Goal: Task Accomplishment & Management: Complete application form

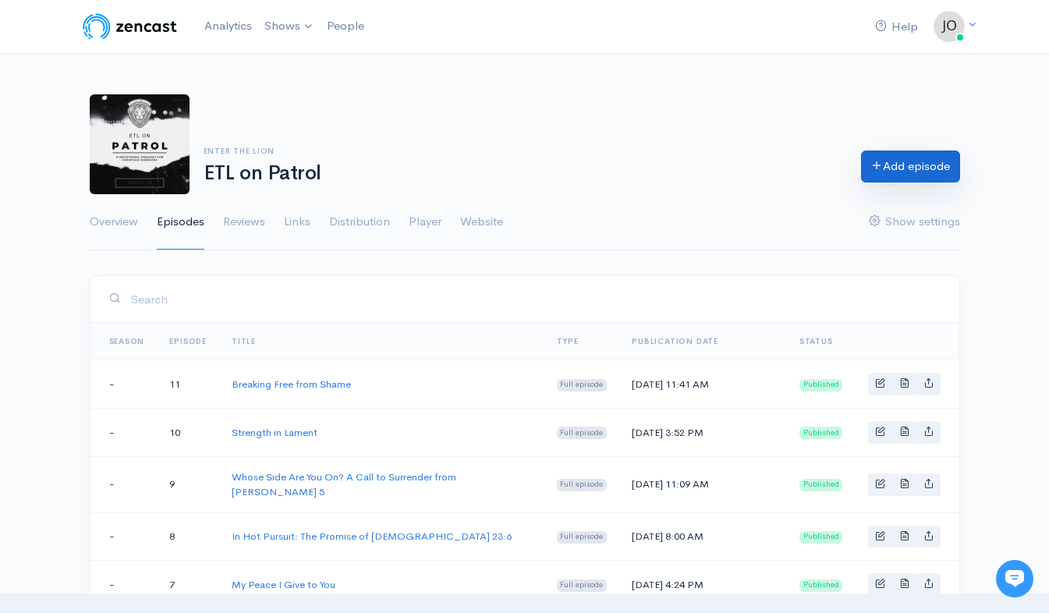
click at [926, 165] on link "Add episode" at bounding box center [910, 167] width 99 height 32
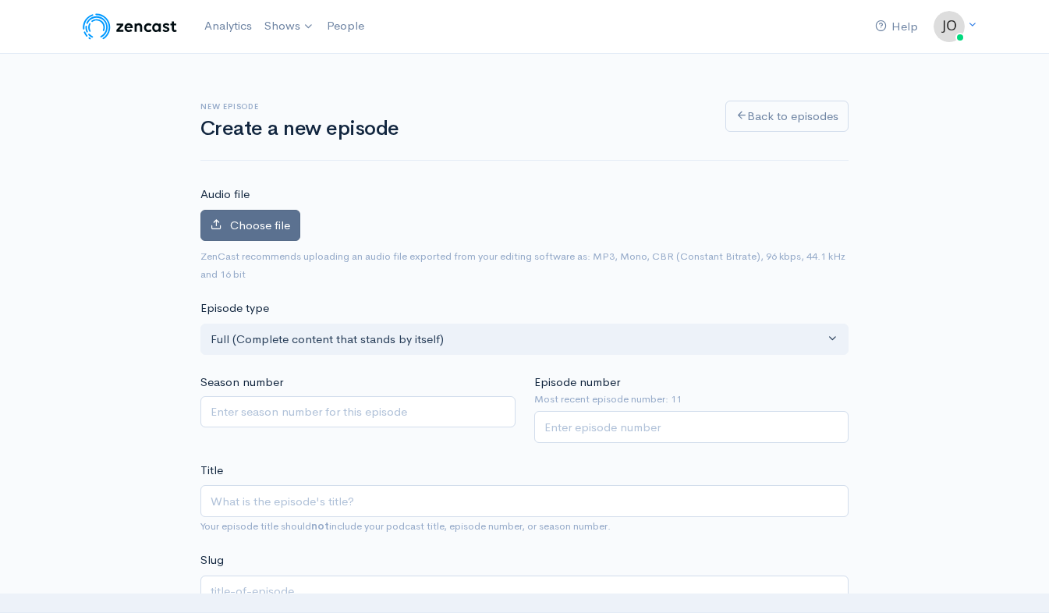
click at [267, 224] on span "Choose file" at bounding box center [260, 225] width 60 height 15
click at [0, 0] on input "Choose file" at bounding box center [0, 0] width 0 height 0
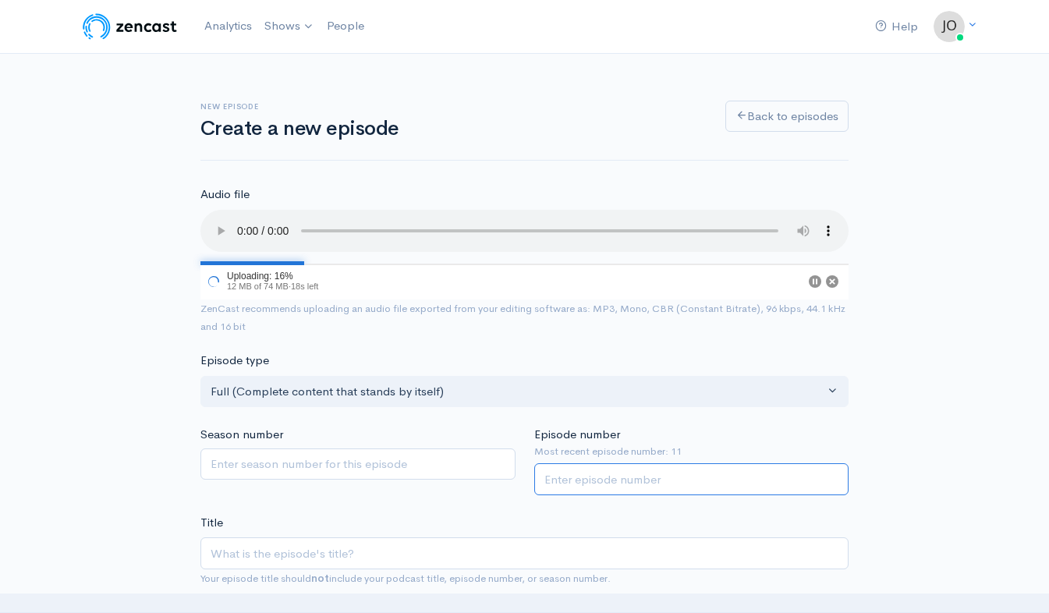
click at [640, 481] on input "Episode number" at bounding box center [691, 479] width 315 height 32
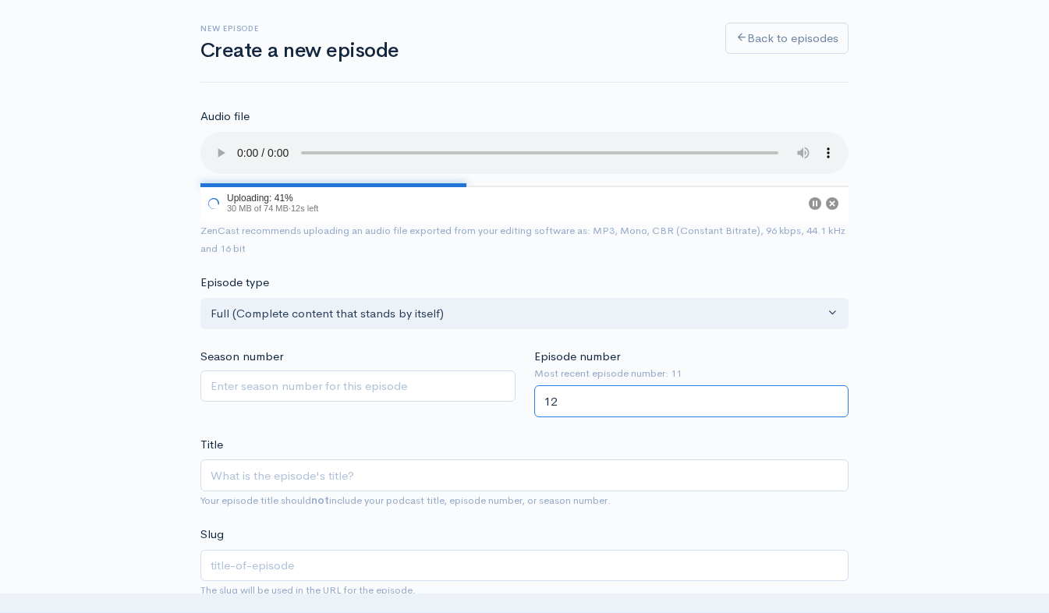
type input "12"
click at [462, 478] on input "Title" at bounding box center [524, 476] width 648 height 32
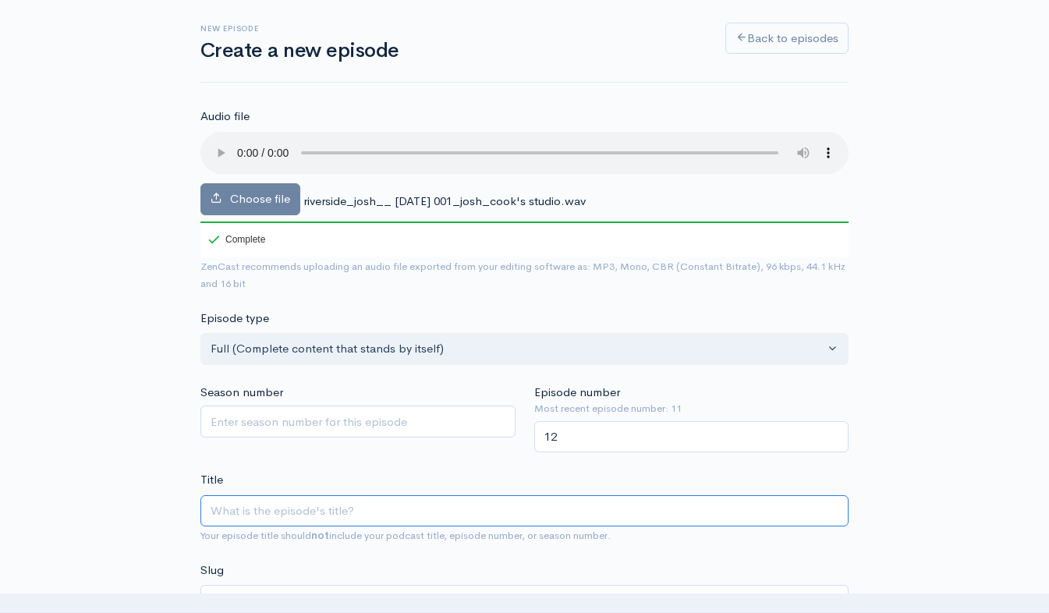
type input "A"
type input "a"
type input "A L"
type input "a-l"
type input "A Li"
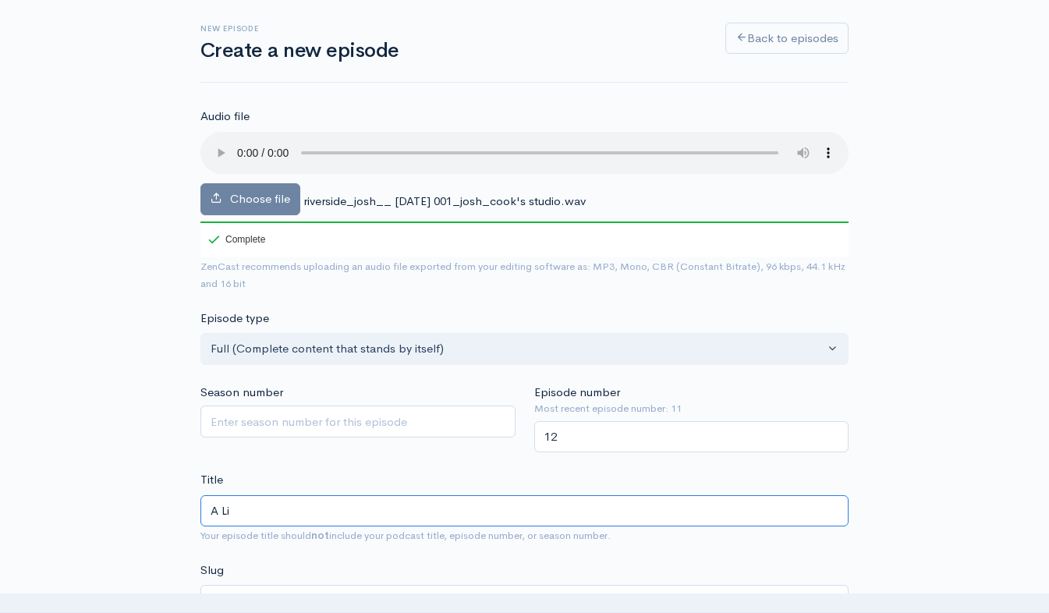
type input "a-li"
type input "A Liv"
type input "a-liv"
type input "A Livi"
type input "a-livi"
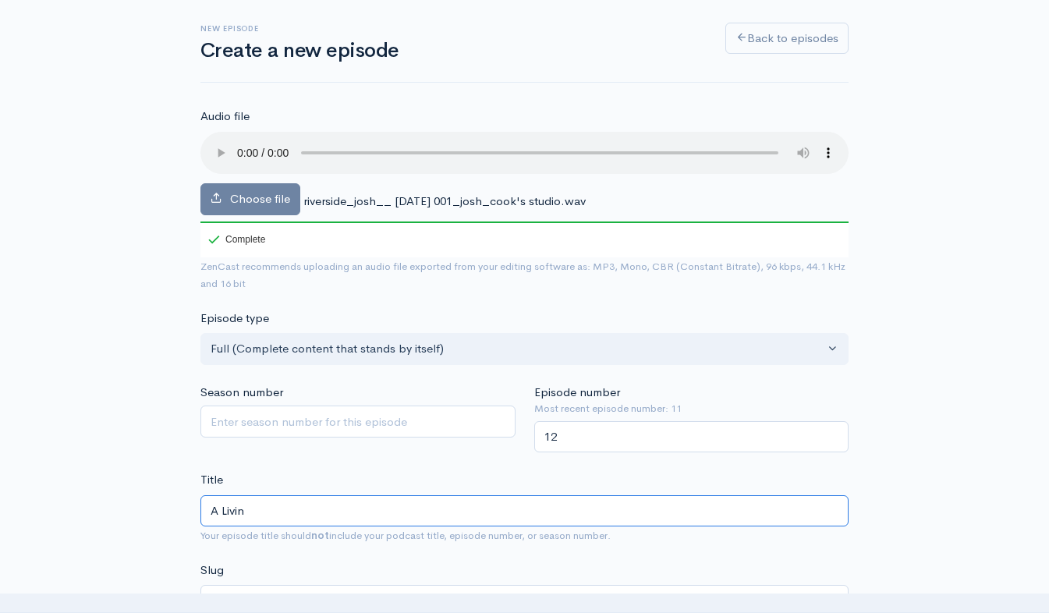
type input "A Living"
type input "a-living"
type input "A Living S"
type input "a-living-s"
type input "A Living Sa"
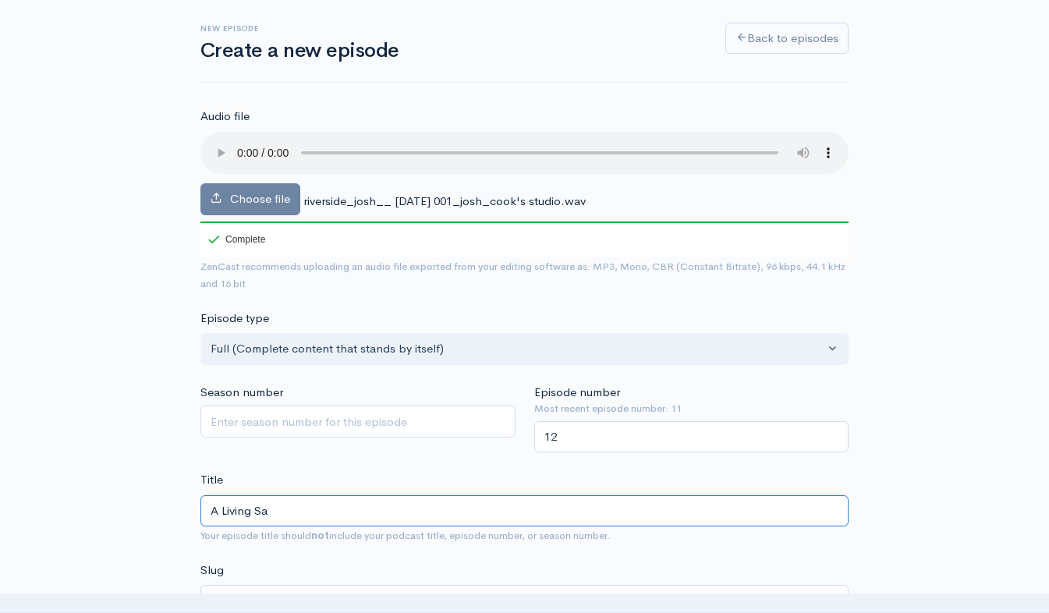
type input "a-living-sa"
type input "A Living Sac"
type input "a-living-sac"
type input "A Living Sacr"
type input "a-living-sacr"
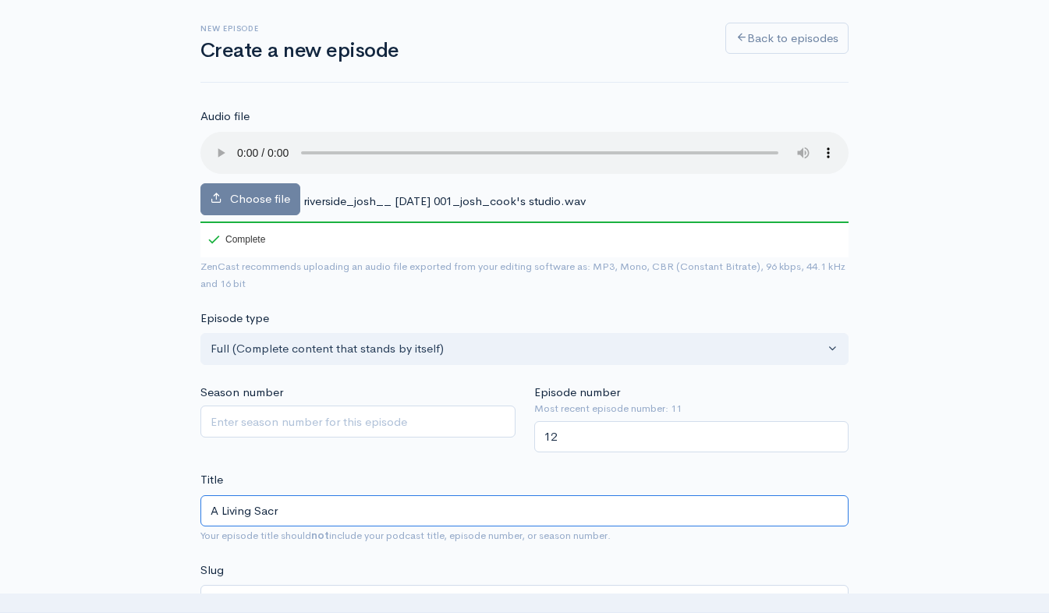
type input "A Living Sacri"
type input "a-living-sacri"
type input "A Living Sacrif"
type input "a-living-sacrif"
type input "A Living Sacrific"
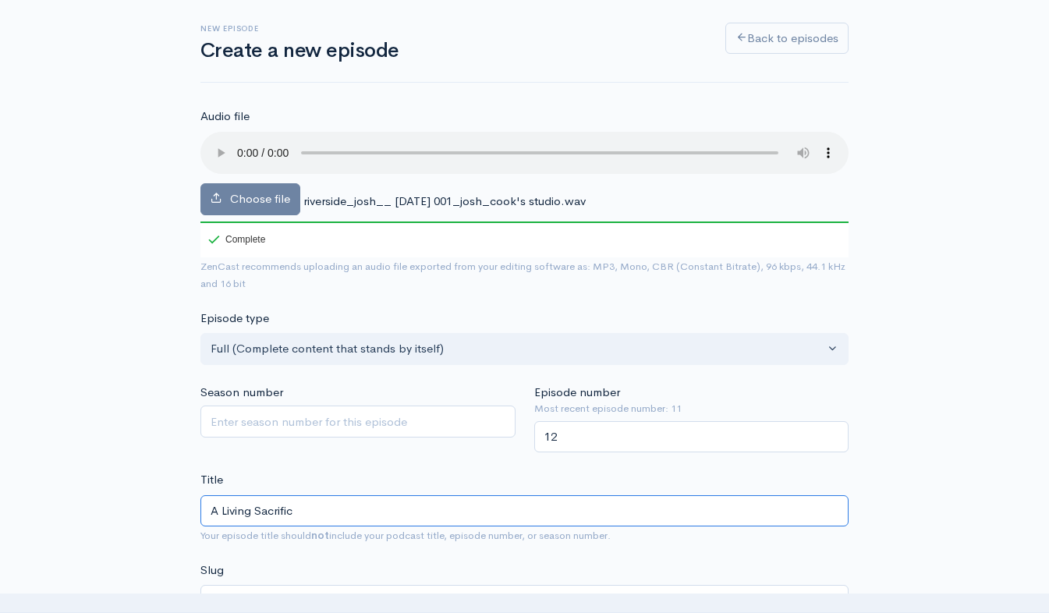
type input "a-living-sacrific"
type input "A Living Sacrifice"
type input "a-living-sacrifice"
type input "A Living Sacrifice: A"
type input "a-living-sacrifice-a"
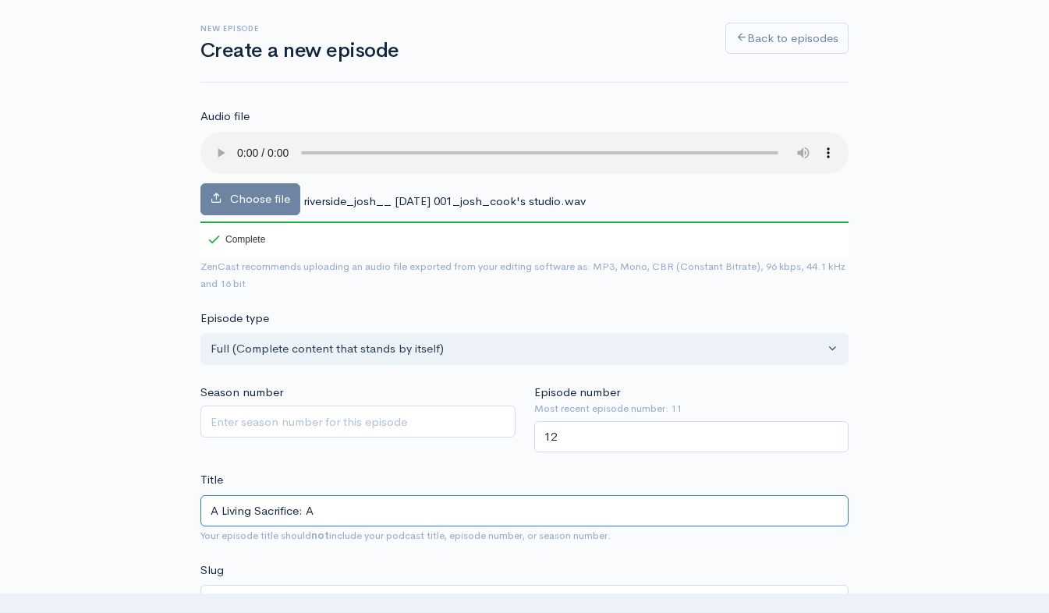
type input "A Living Sacrifice: A b"
type input "a-living-sacrifice-a-b"
type input "A Living Sacrifice: A"
type input "a-living-sacrifice-a"
type input "A Living Sacrifice: A B"
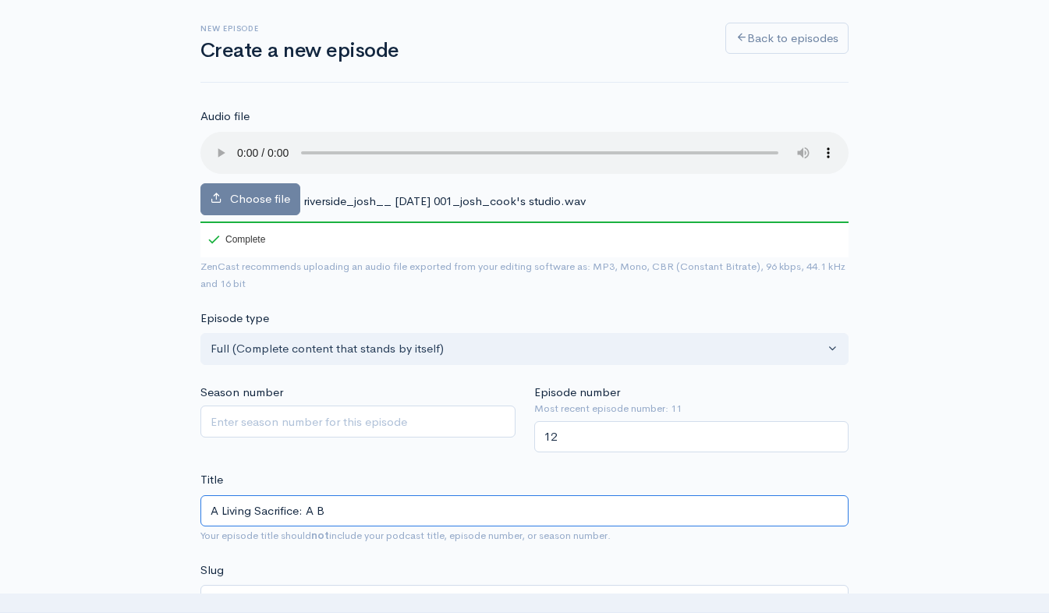
type input "a-living-sacrifice-a-b"
type input "A Living Sacrifice: A Br"
type input "a-living-sacrifice-a-br"
type input "A Living Sacrifice: A Brie"
type input "a-living-sacrifice-a-brie"
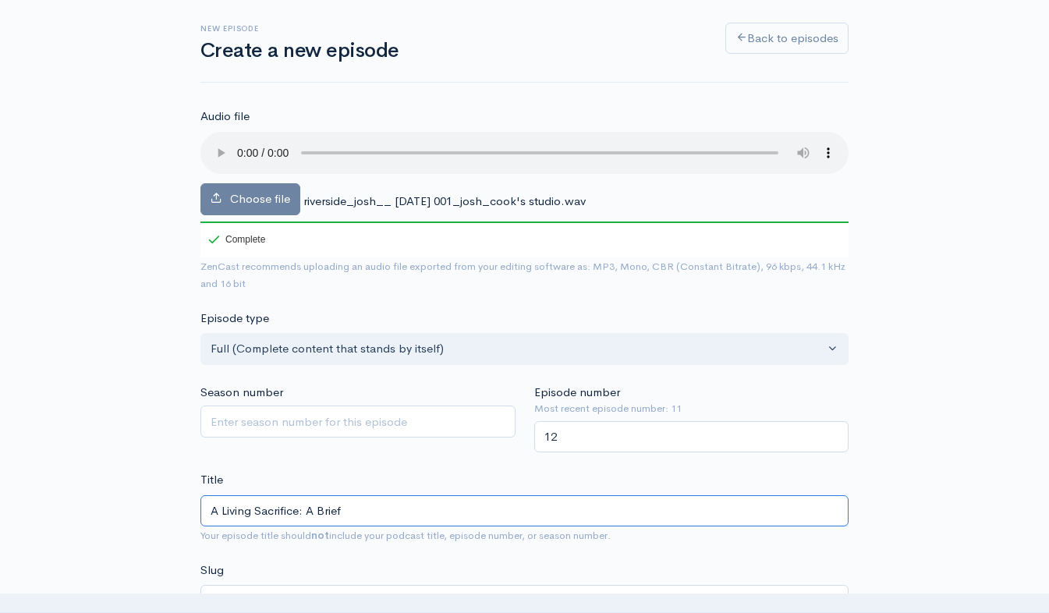
type input "A Living Sacrifice: A Brief"
type input "a-living-sacrifice-a-brief"
type input "A Living Sacrifice: A Brief T"
type input "a-living-sacrifice-a-brief-t"
type input "A Living Sacrifice: A Brief Th"
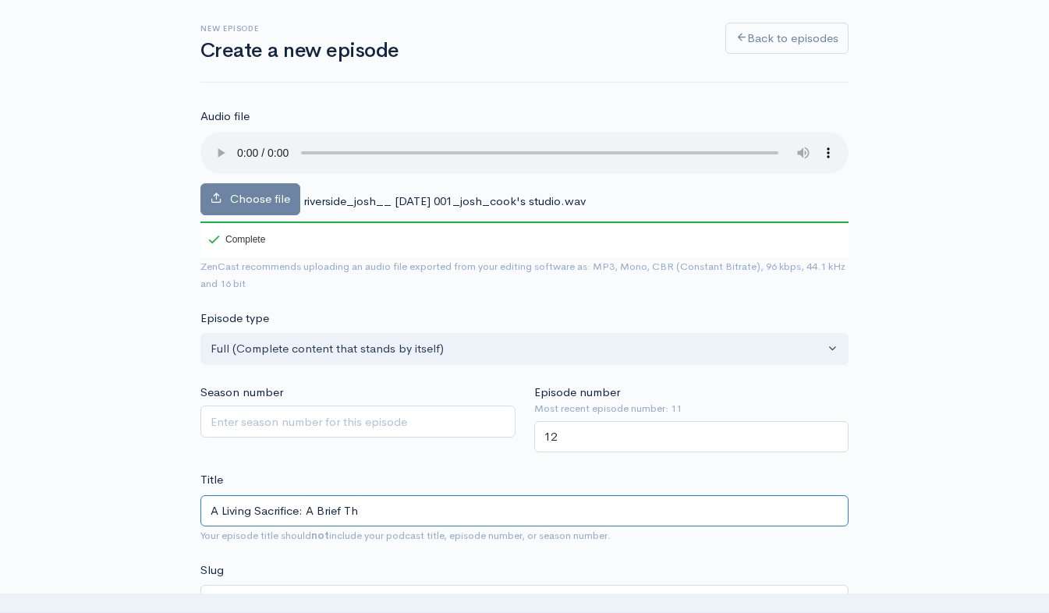
type input "a-living-sacrifice-a-brief-th"
type input "A Living Sacrifice: A Brief The"
type input "a-living-sacrifice-a-brief-the"
type input "A Living Sacrifice: A Brief [PERSON_NAME]"
type input "a-living-sacrifice-a-brief-theo"
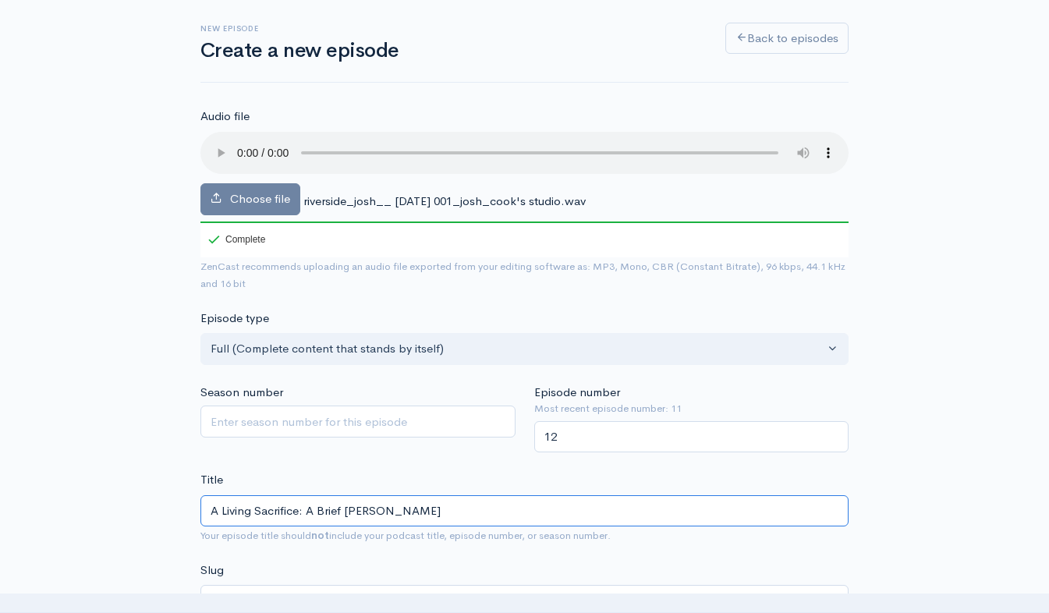
type input "A Living Sacrifice: A Brief Theol"
type input "a-living-sacrifice-a-brief-theol"
type input "A Living Sacrifice: A Brief [PERSON_NAME]"
type input "a-living-sacrifice-a-brief-theolo"
type input "A Living Sacrifice: A Brief Theolog"
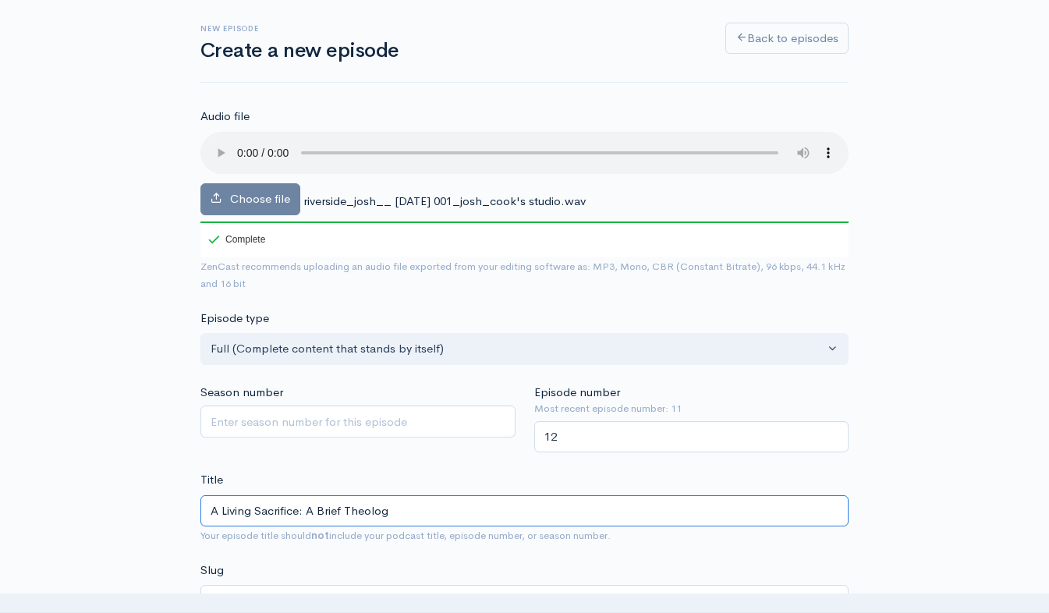
type input "a-living-sacrifice-a-brief-theolog"
type input "A Living Sacrifice: A Brief Theology"
type input "a-living-sacrifice-a-brief-theology"
type input "A Living Sacrifice: A Brief Theology of"
type input "a-living-sacrifice-a-brief-theology-of"
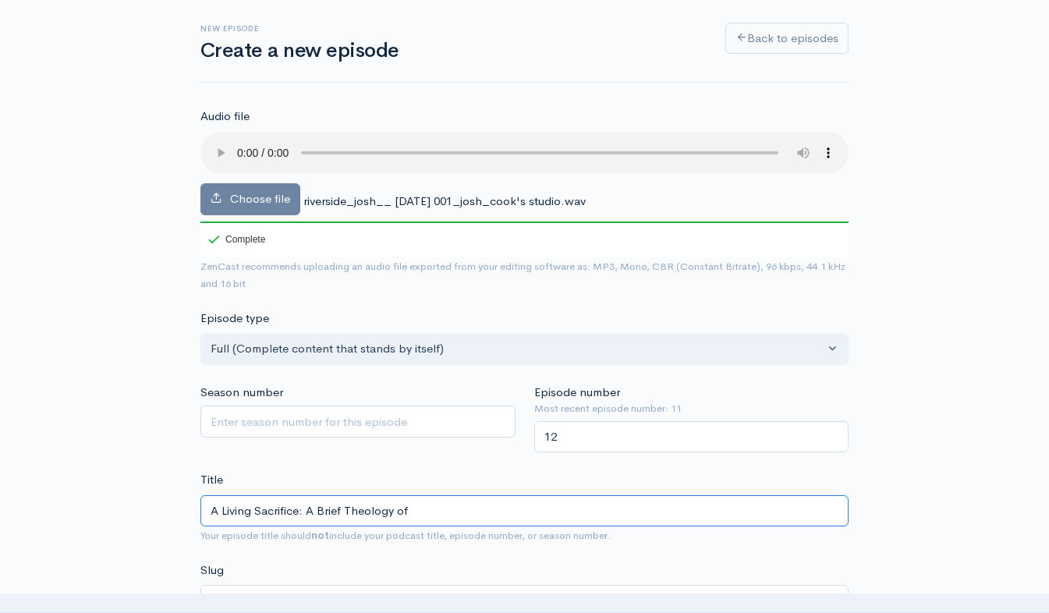
type input "A Living Sacrifice: A Brief Theology of E"
type input "a-living-sacrifice-a-brief-theology-of-e"
type input "A Living Sacrifice: A Brief Theology of Ex"
type input "a-living-sacrifice-a-brief-theology-of-ex"
type input "A Living Sacrifice: A Brief Theology of Exer"
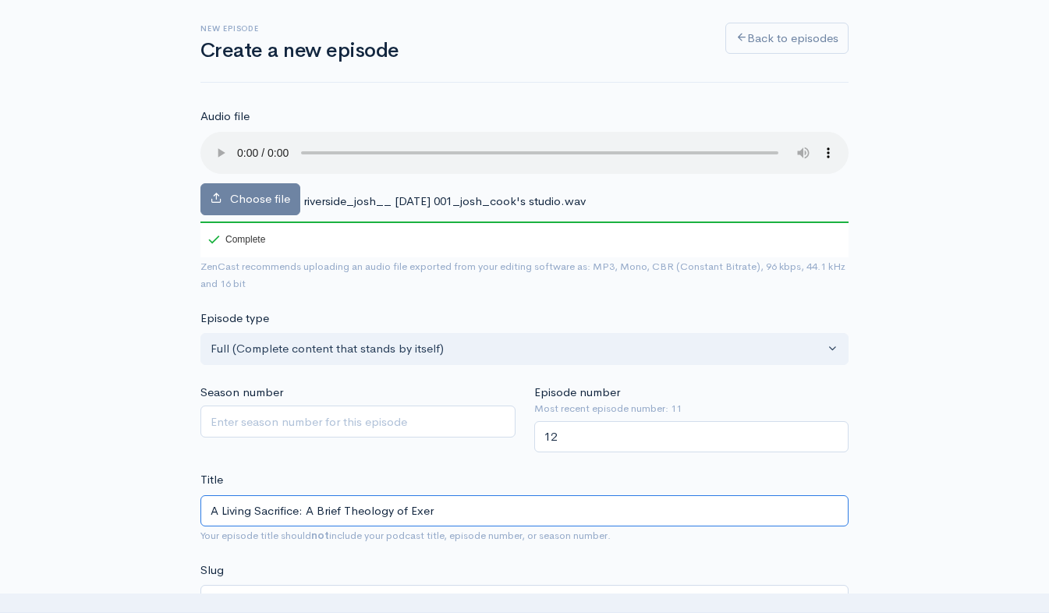
type input "a-living-sacrifice-a-brief-theology-of-exer"
type input "A Living Sacrifice: A Brief Theology of Exerc"
type input "a-living-sacrifice-a-brief-theology-of-exerc"
type input "A Living Sacrifice: A Brief Theology of Exercis"
type input "a-living-sacrifice-a-brief-theology-of-exerci"
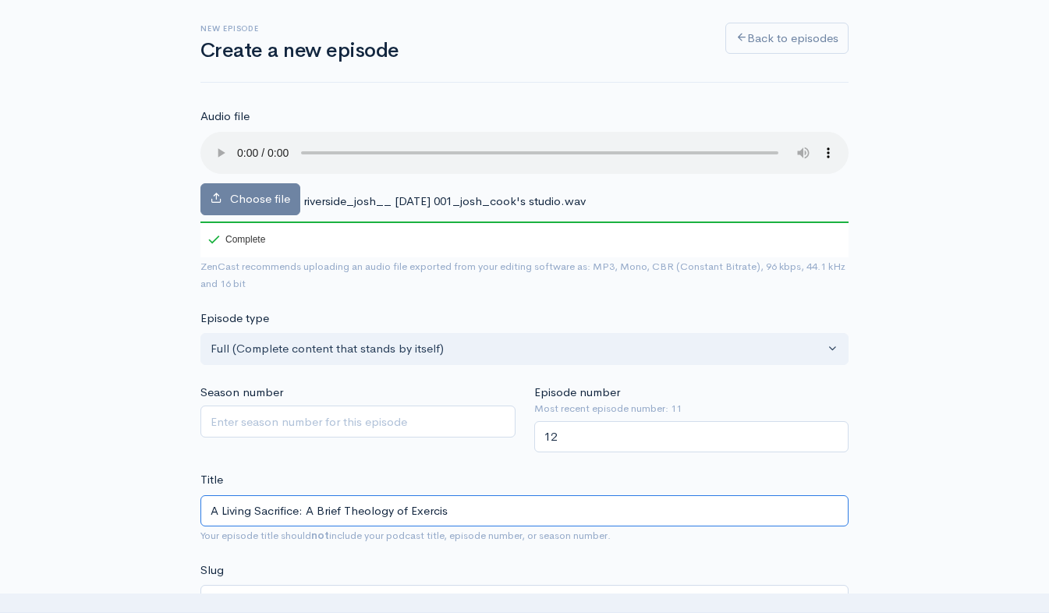
type input "A Living Sacrifice: A Brief Theology of Exercise"
type input "a-living-sacrifice-a-brief-theology-of-exercise"
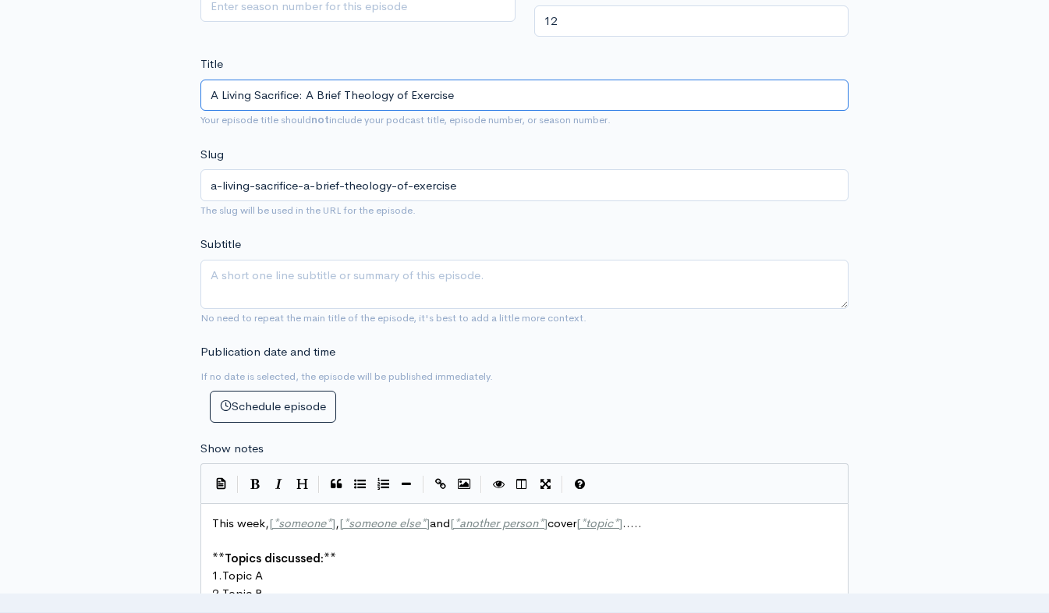
scroll to position [546, 0]
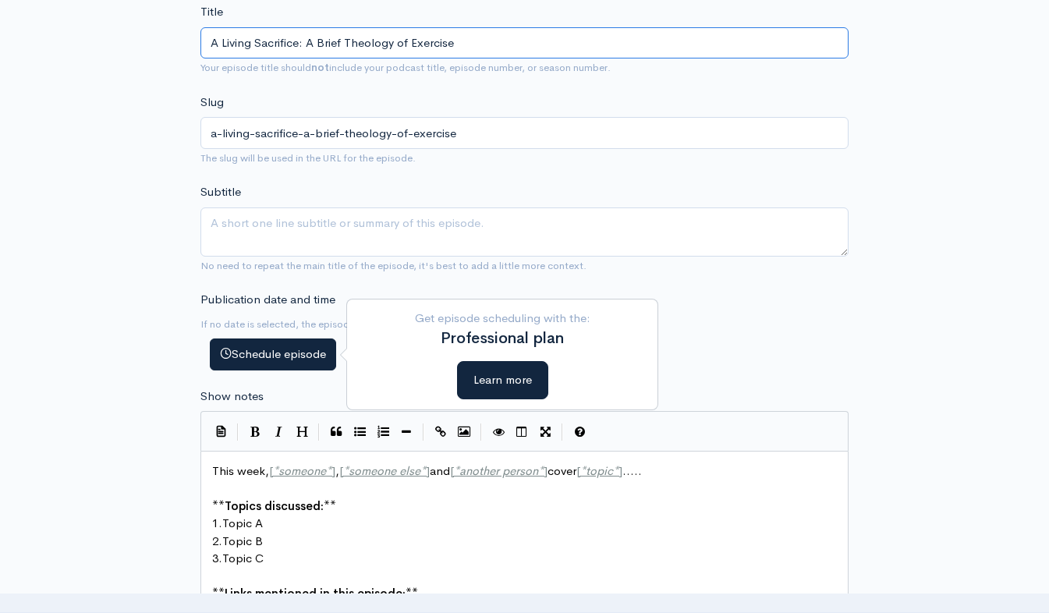
type input "A Living Sacrifice: A Brief Theology of Exercise"
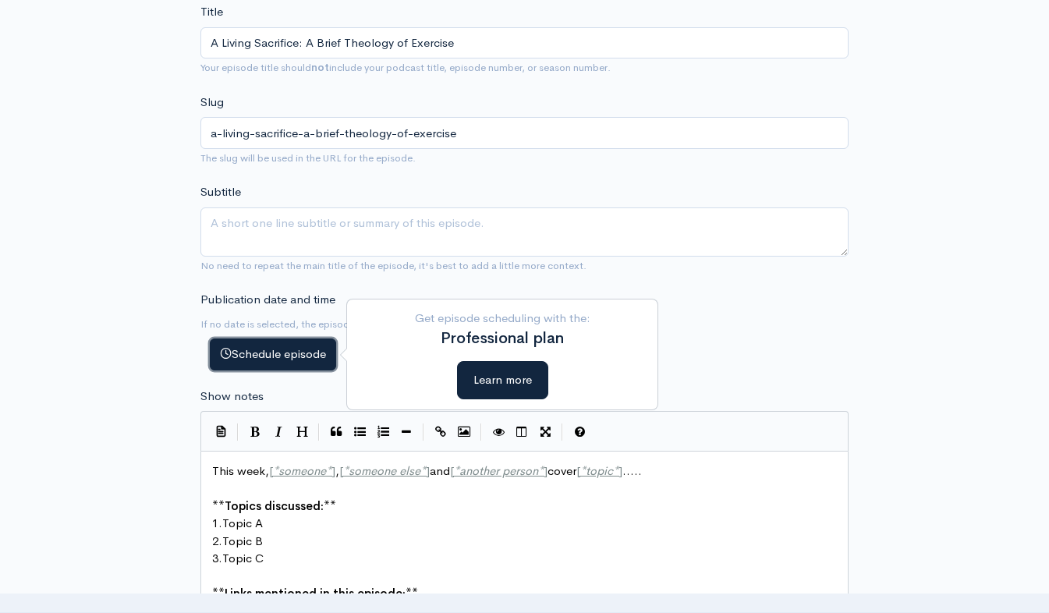
click at [257, 360] on button "Schedule episode" at bounding box center [273, 355] width 126 height 32
click at [111, 344] on div "New episode Create a new episode Back to episodes Audio file Choose file rivers…" at bounding box center [524, 369] width 889 height 1723
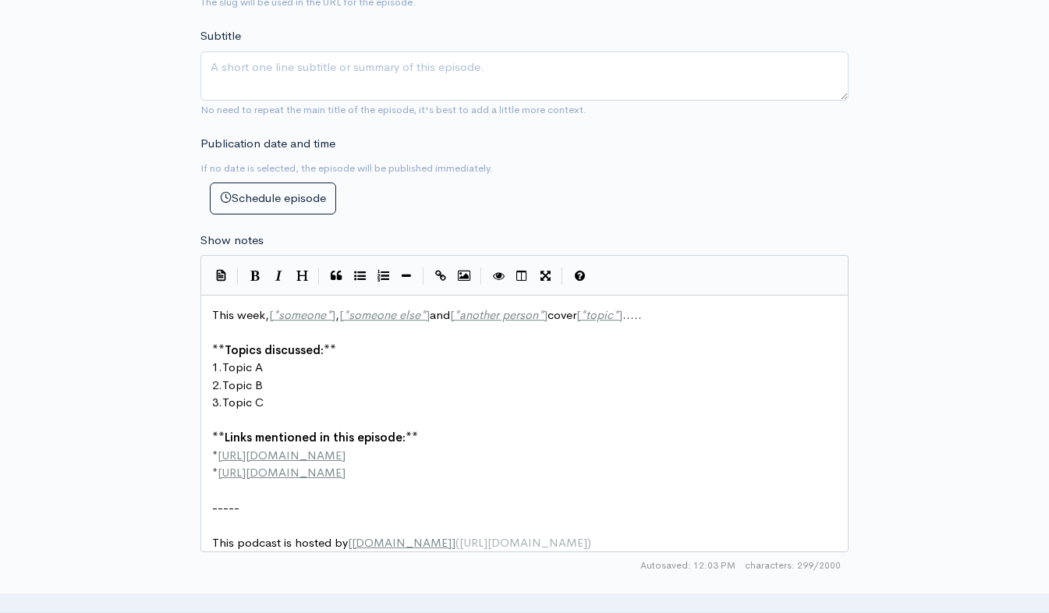
scroll to position [5, 0]
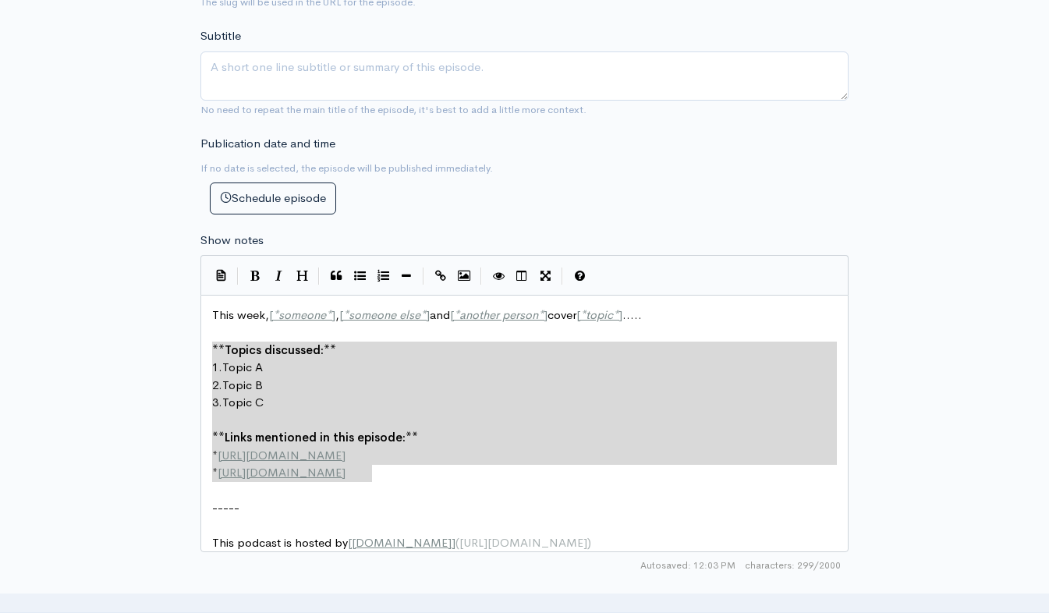
type textarea "This week, [*someone*], [*someone else*] and [*another person*] cover [*topic*]…"
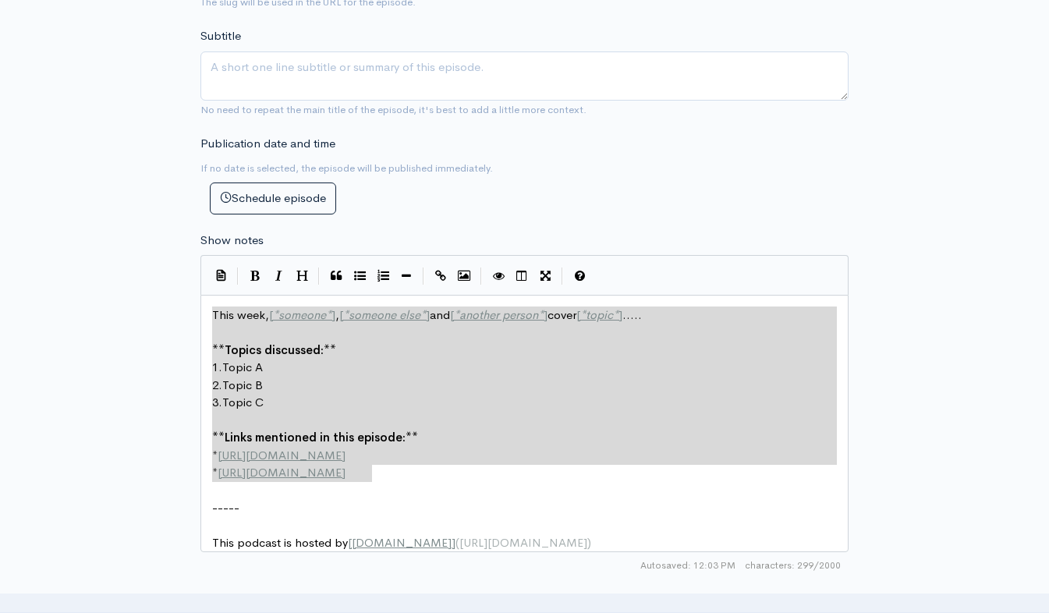
drag, startPoint x: 420, startPoint y: 480, endPoint x: 163, endPoint y: 313, distance: 306.2
paste textarea
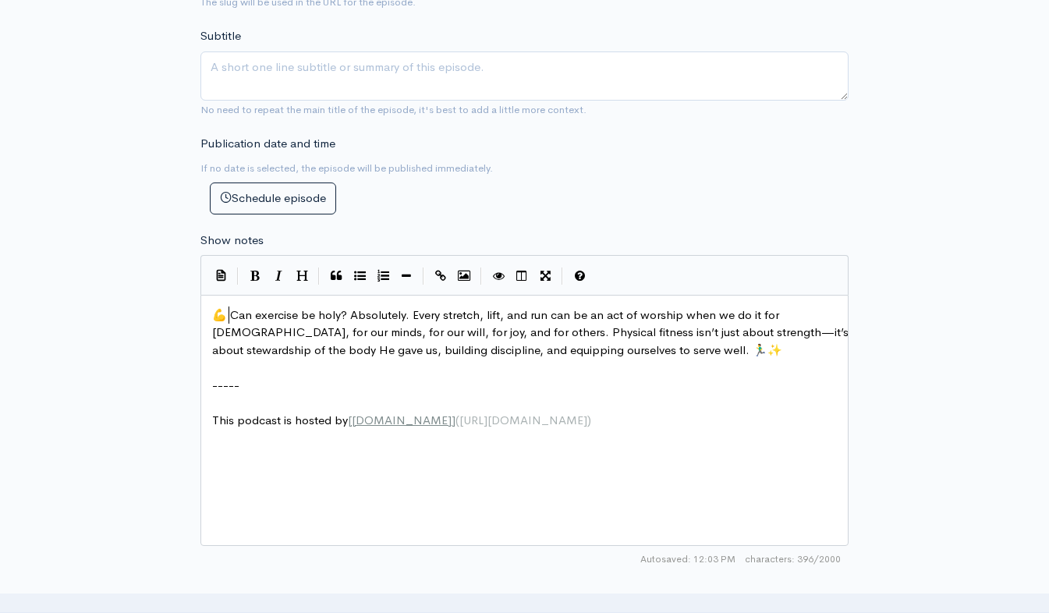
click at [229, 318] on span "💪 Can exercise be holy? Absolutely. Every stretch, lift, and run can be an act …" at bounding box center [532, 332] width 640 height 50
click at [630, 353] on pre "Can exercise be holy? Absolutely. Every stretch, lift, and run can be an act of…" at bounding box center [530, 333] width 643 height 53
click at [466, 317] on span "Can exercise be holy? Absolutely. Every stretch, lift, and run can be an act of…" at bounding box center [532, 332] width 640 height 50
type textarea "stretch,"
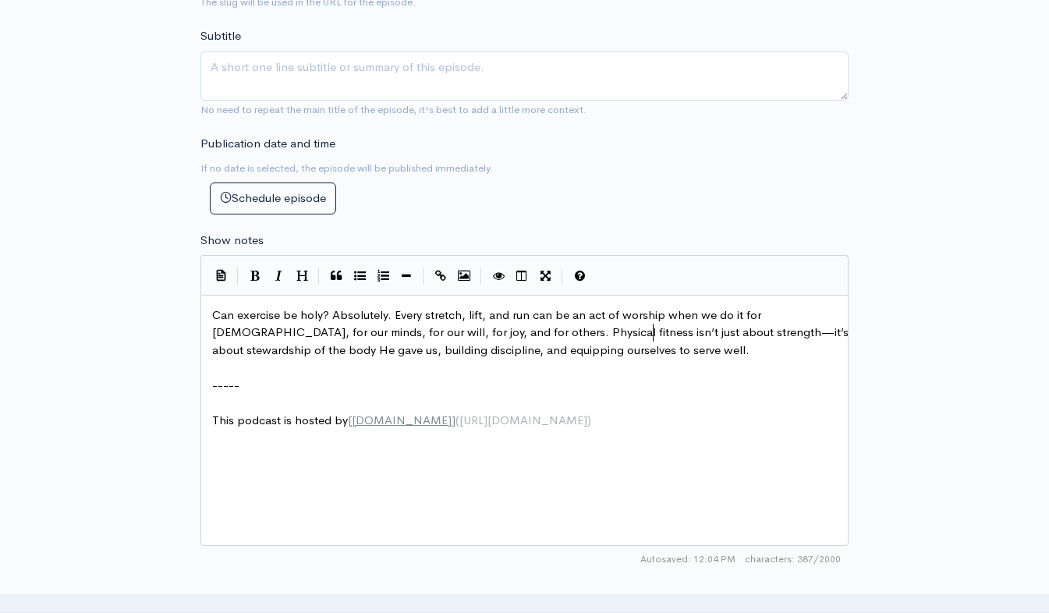
click at [651, 333] on span "Can exercise be holy? Absolutely. Every stretch, lift, and run can be an act of…" at bounding box center [532, 332] width 640 height 50
type textarea ","
click at [623, 351] on pre "Can exercise be holy? Absolutely. Every stretch, lift, and run can be an act of…" at bounding box center [530, 333] width 643 height 53
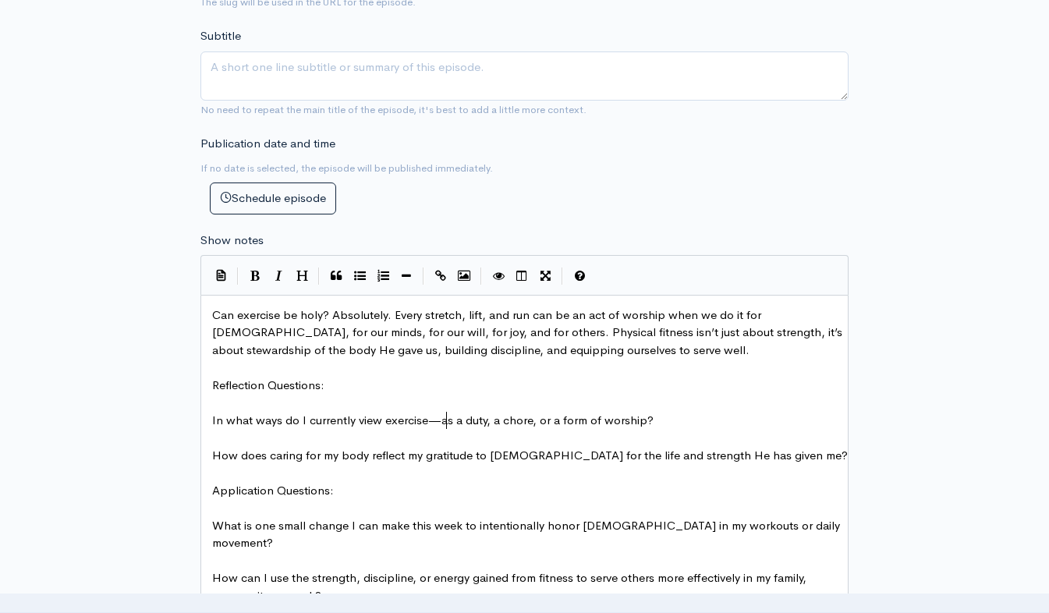
click at [448, 417] on span "In what ways do I currently view exercise—as a duty, a chore, or a form of wors…" at bounding box center [433, 420] width 442 height 15
click at [438, 420] on span "In what ways do I currently view exercise—as a duty, a chore, or a form of wors…" at bounding box center [433, 420] width 442 height 15
type textarea "?"
click at [438, 424] on span "In what ways do I currently view exercise? as a duty, a chore, or a form of wor…" at bounding box center [431, 420] width 438 height 15
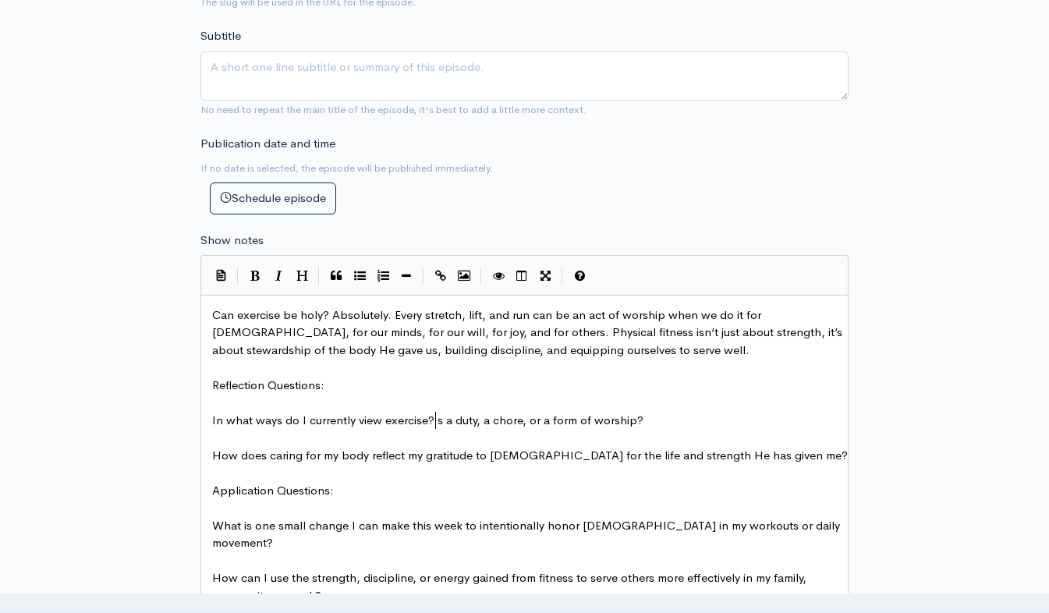
type textarea "A"
click at [530, 420] on span "In what ways do I currently view exercise? As a duty, a chore, or a form of wor…" at bounding box center [431, 420] width 439 height 15
type textarea "foro"
type textarea "m of vanity"
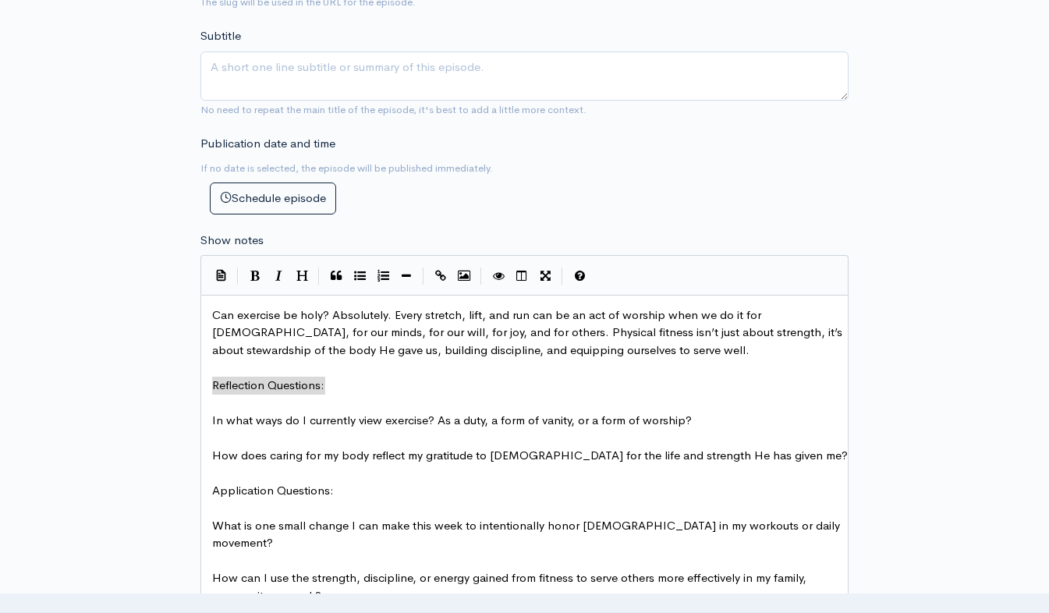
drag, startPoint x: 362, startPoint y: 389, endPoint x: 323, endPoint y: 389, distance: 39.0
type textarea "Reflection Questions:"
click at [250, 285] on button "Bold" at bounding box center [254, 275] width 23 height 23
type textarea "Application Questions:"
drag, startPoint x: 360, startPoint y: 488, endPoint x: 204, endPoint y: 493, distance: 156.9
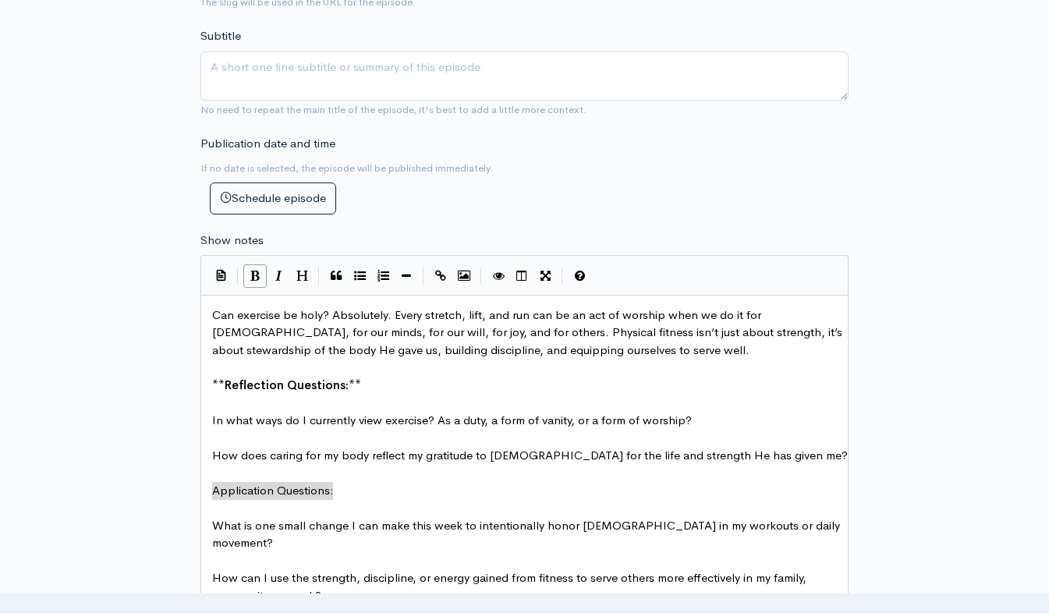
click at [255, 281] on icon "Bold" at bounding box center [254, 276] width 9 height 12
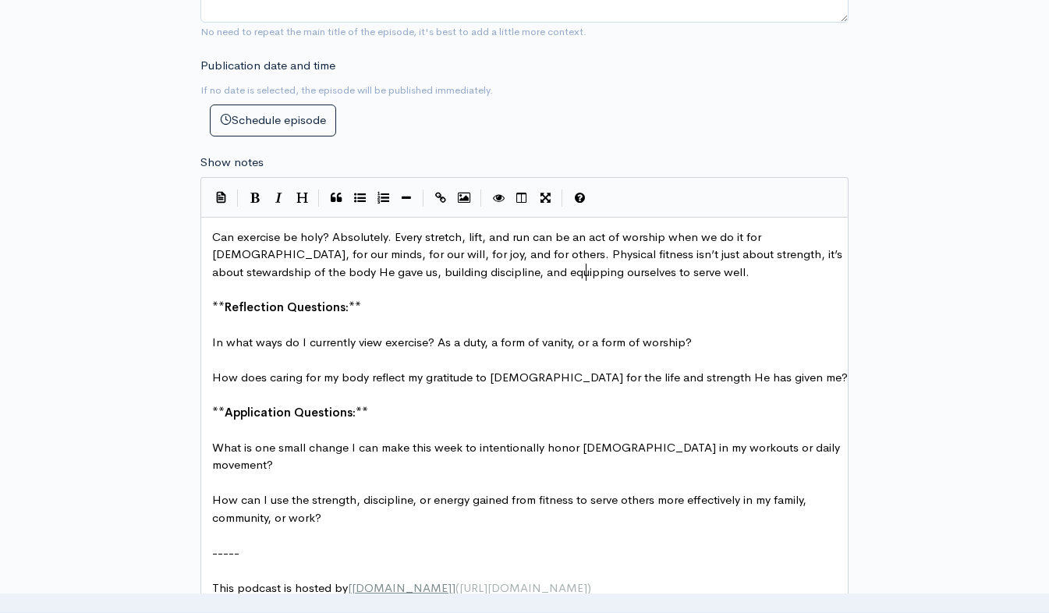
click at [613, 278] on pre "Can exercise be holy? Absolutely. Every stretch, lift, and run can be an act of…" at bounding box center [530, 255] width 643 height 53
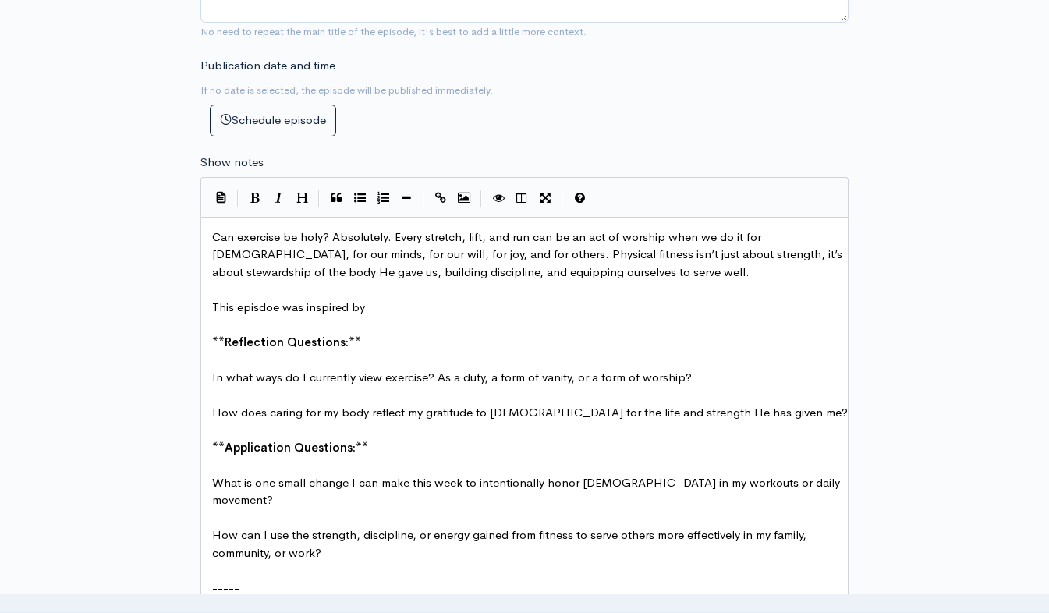
scroll to position [5, 153]
type textarea "This episdoe was inspired by"
type textarea "[PERSON_NAME] book"
paste textarea
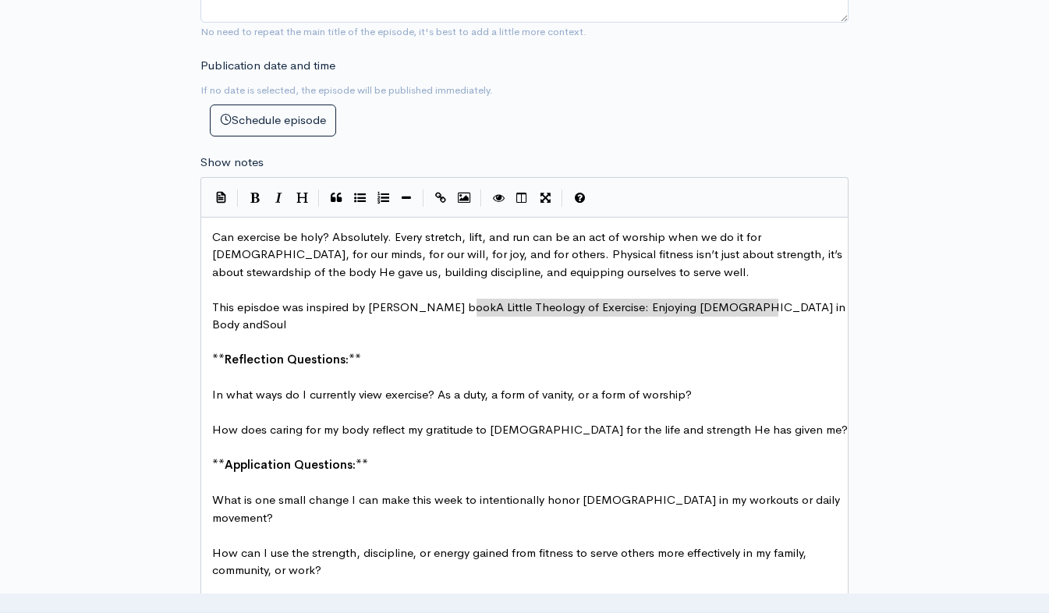
type textarea "A Little Theology of Exercise: Enjoying [DEMOGRAPHIC_DATA] in Body and Soul"
drag, startPoint x: 477, startPoint y: 308, endPoint x: 786, endPoint y: 312, distance: 309.0
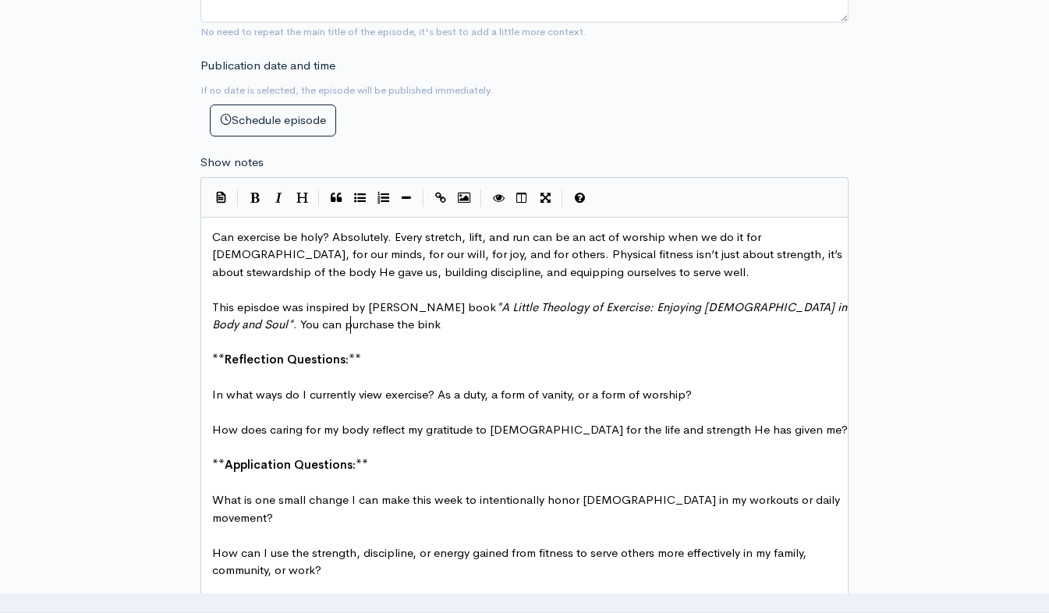
type textarea ". You can purchase the bink"
type textarea "ook from a"
type textarea "Amazon by clicking here:"
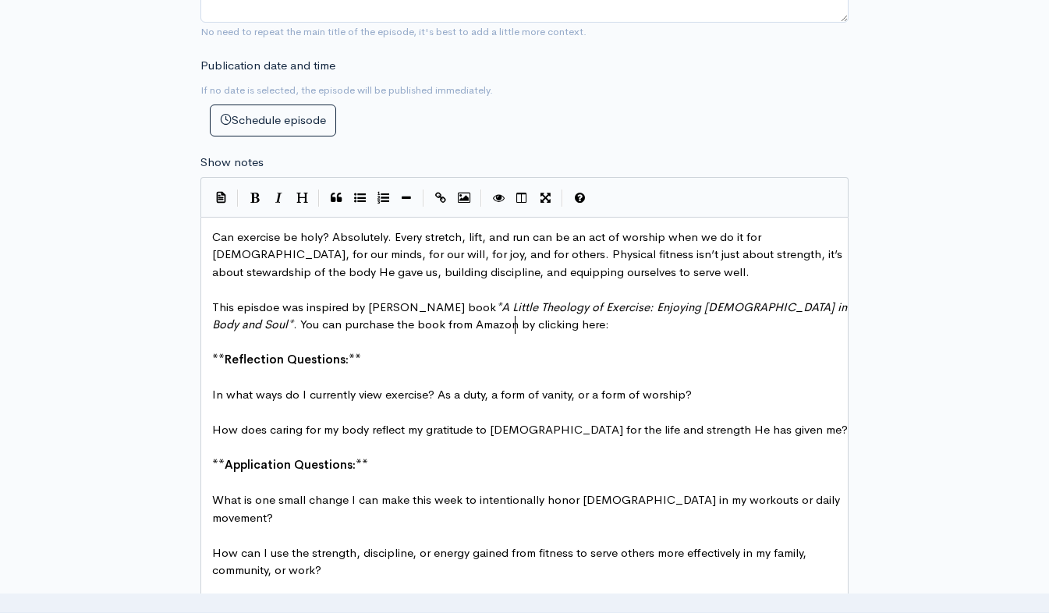
scroll to position [5, 130]
drag, startPoint x: 536, startPoint y: 330, endPoint x: 444, endPoint y: 333, distance: 92.1
type textarea "clicking here:"
click at [437, 200] on icon "Create Link" at bounding box center [440, 198] width 11 height 12
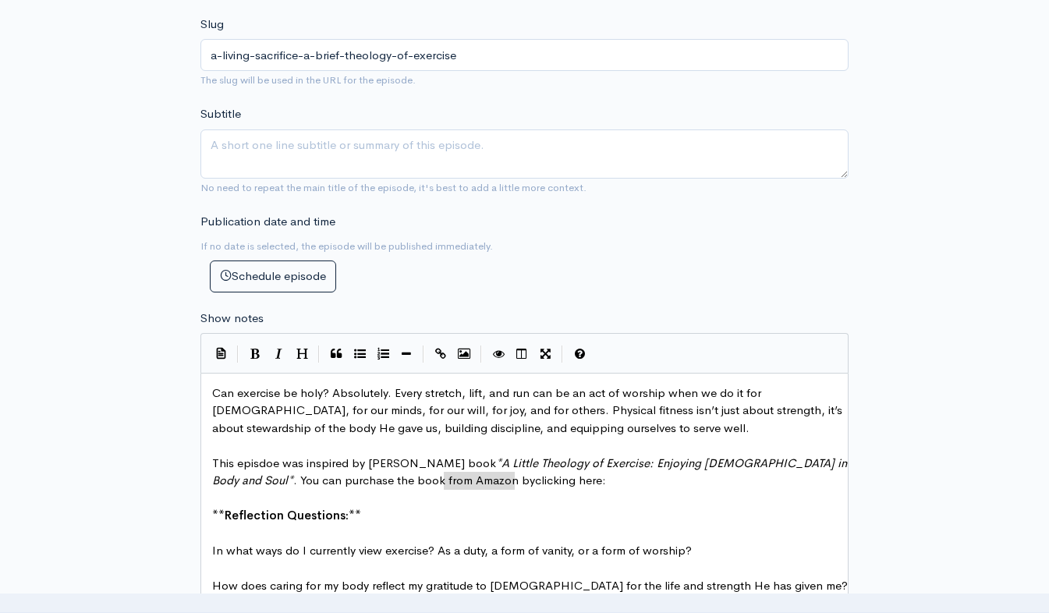
scroll to position [702, 0]
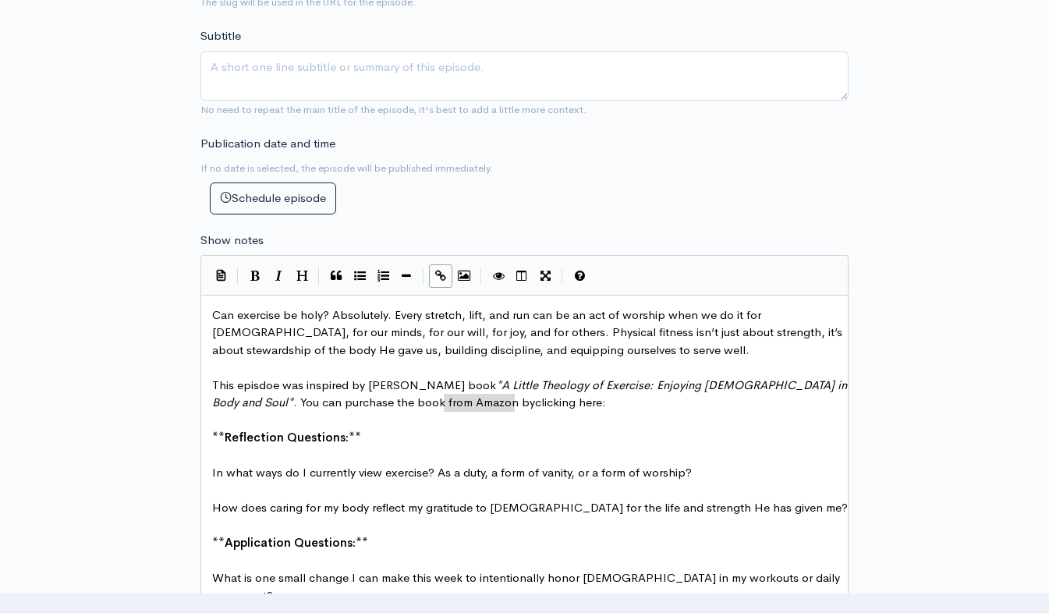
click at [445, 271] on icon "Create Link" at bounding box center [440, 276] width 11 height 12
click at [912, 452] on div "New episode Create a new episode Back to episodes Audio file Choose file rivers…" at bounding box center [524, 301] width 889 height 1899
click at [887, 364] on div "New episode Create a new episode Back to episodes Audio file Choose file rivers…" at bounding box center [524, 301] width 889 height 1899
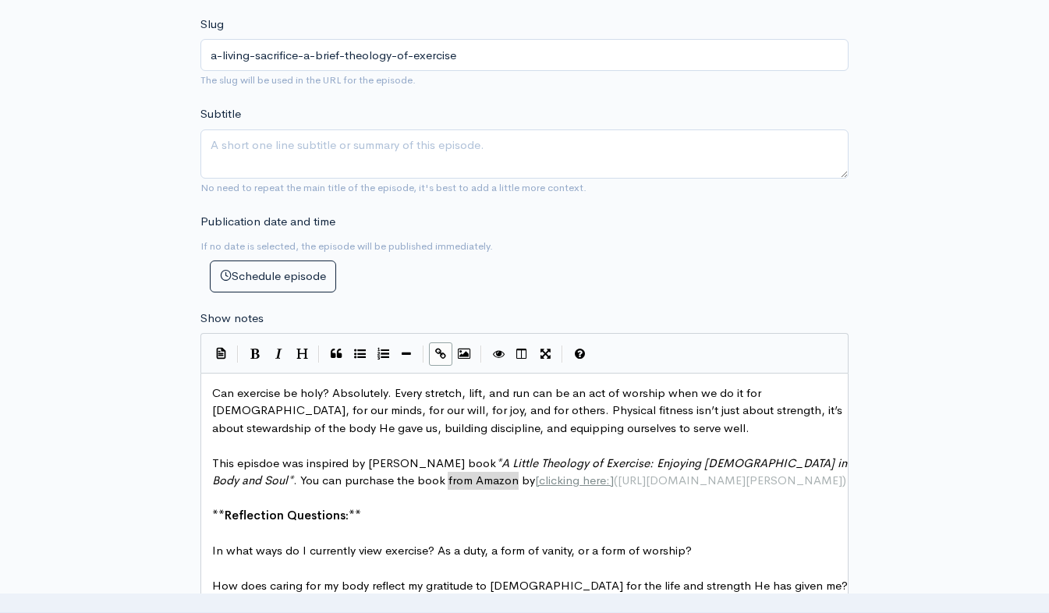
click at [720, 286] on div "Publication date and time If no date is selected, the episode will be published…" at bounding box center [524, 253] width 667 height 80
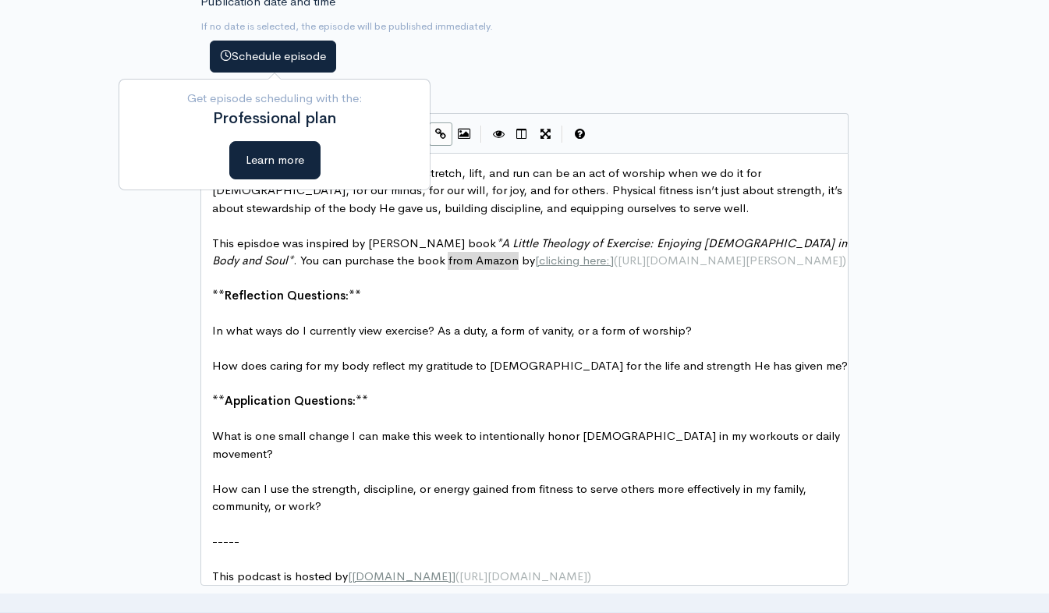
scroll to position [858, 0]
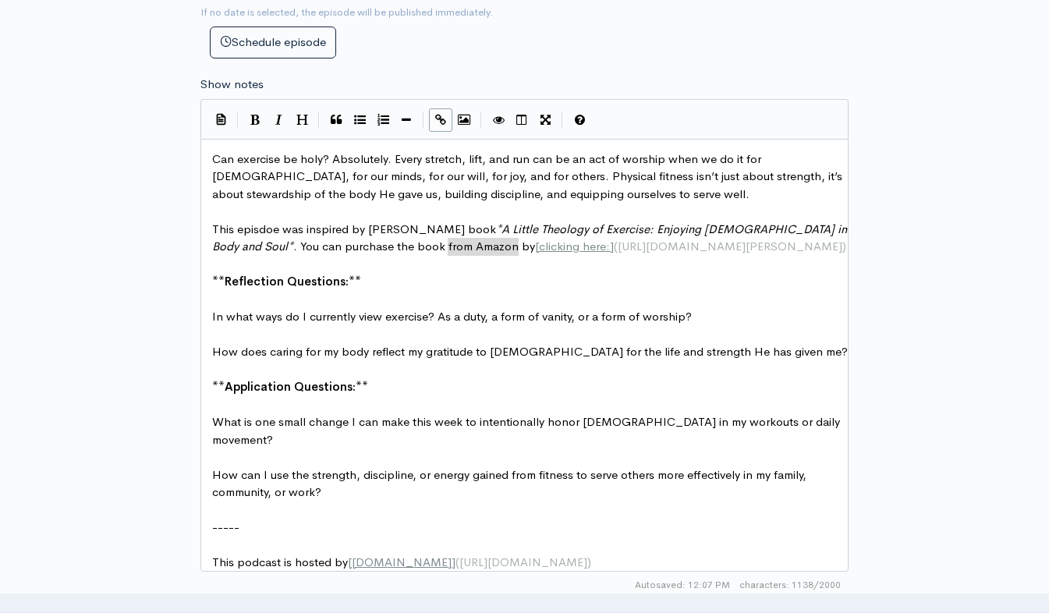
click at [358, 507] on pre "​" at bounding box center [530, 511] width 643 height 18
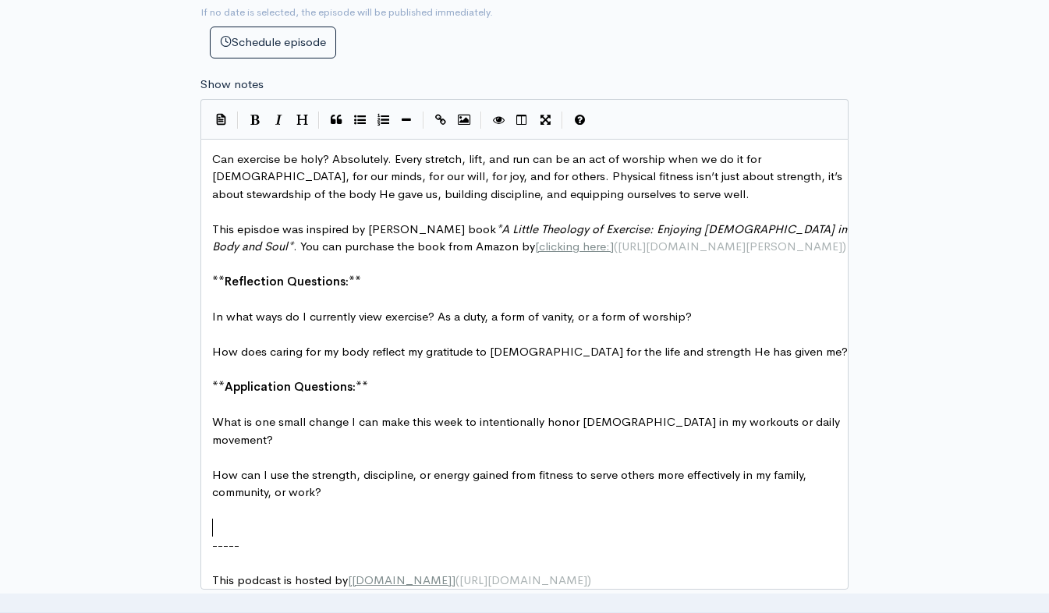
paste textarea "WXRLD"
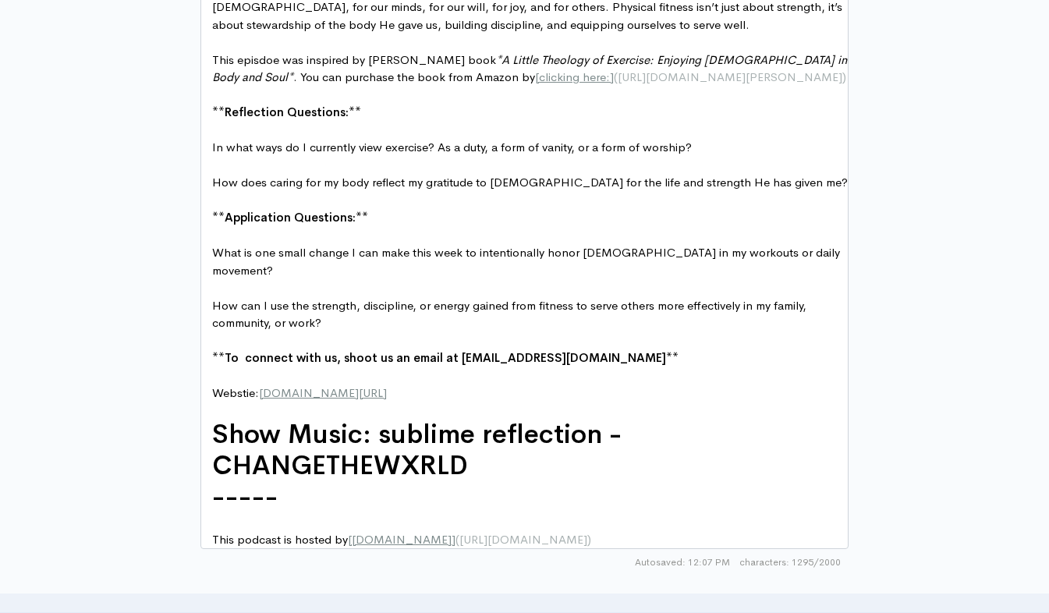
scroll to position [1080, 0]
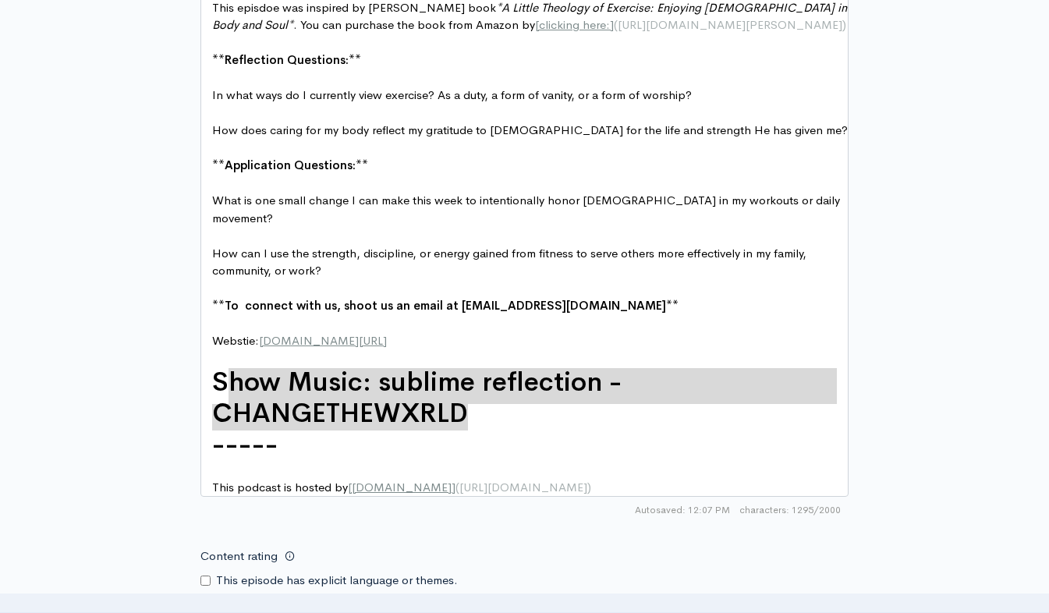
type textarea "Show Music: sublime reflection - CHANGETHEWXRLD"
drag, startPoint x: 504, startPoint y: 406, endPoint x: 208, endPoint y: 380, distance: 297.6
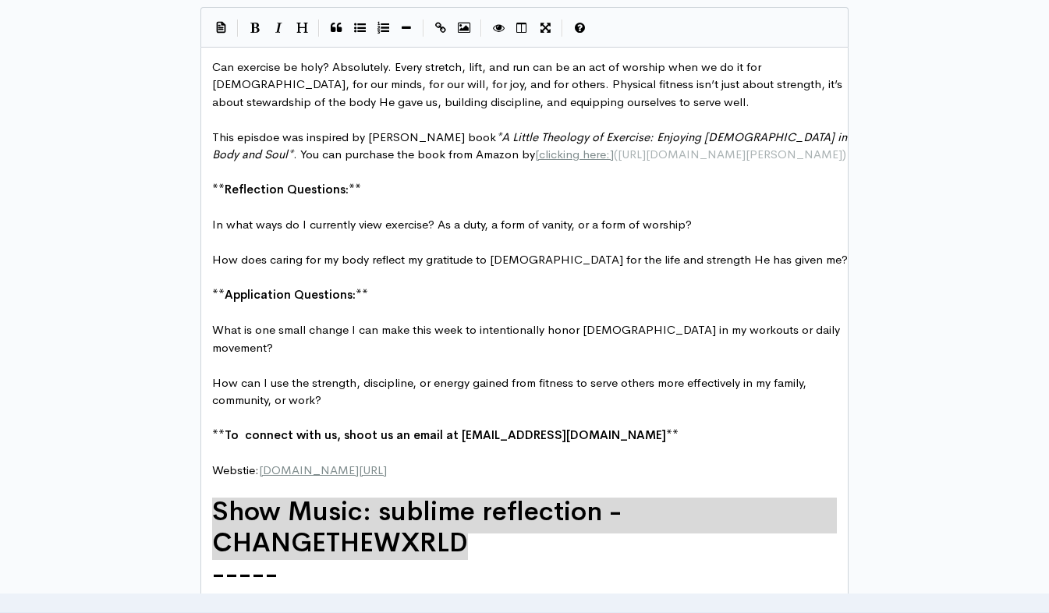
scroll to position [1002, 0]
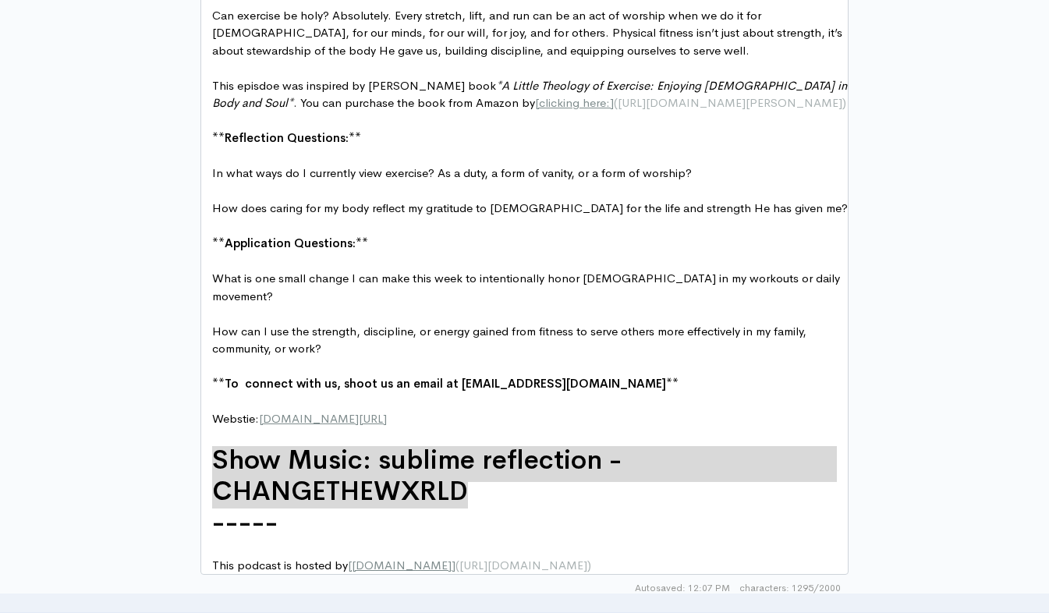
click at [236, 439] on pre "​" at bounding box center [530, 437] width 643 height 18
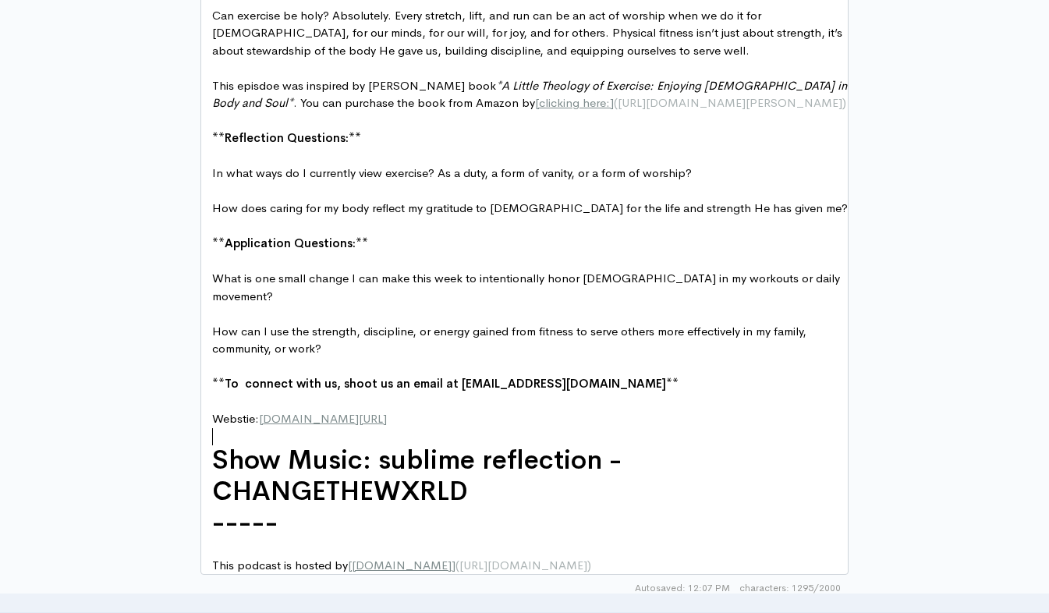
click at [211, 460] on pre "Show Music: sublime reflection - CHANGETHEWXRLD" at bounding box center [530, 476] width 643 height 62
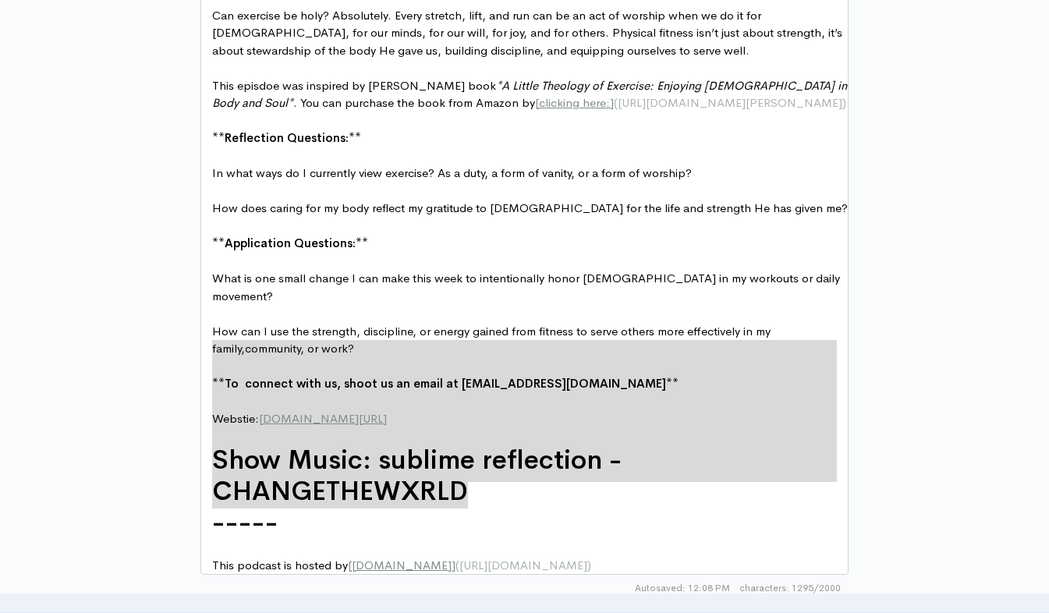
type textarea "**To connect with us, shoot us an email at [EMAIL_ADDRESS][DOMAIN_NAME]** Webst…"
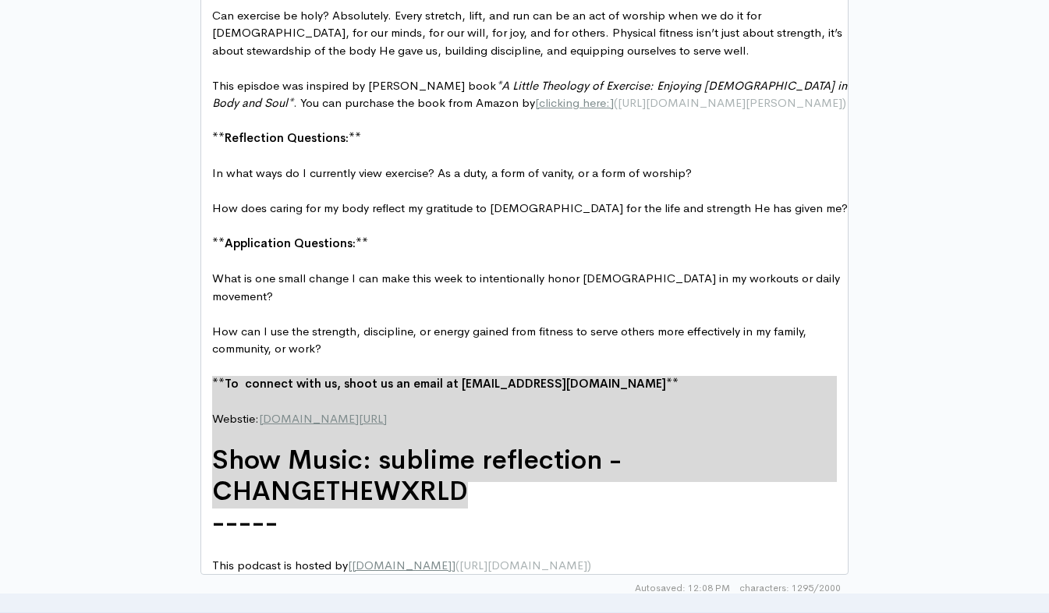
drag, startPoint x: 476, startPoint y: 491, endPoint x: 180, endPoint y: 375, distance: 317.7
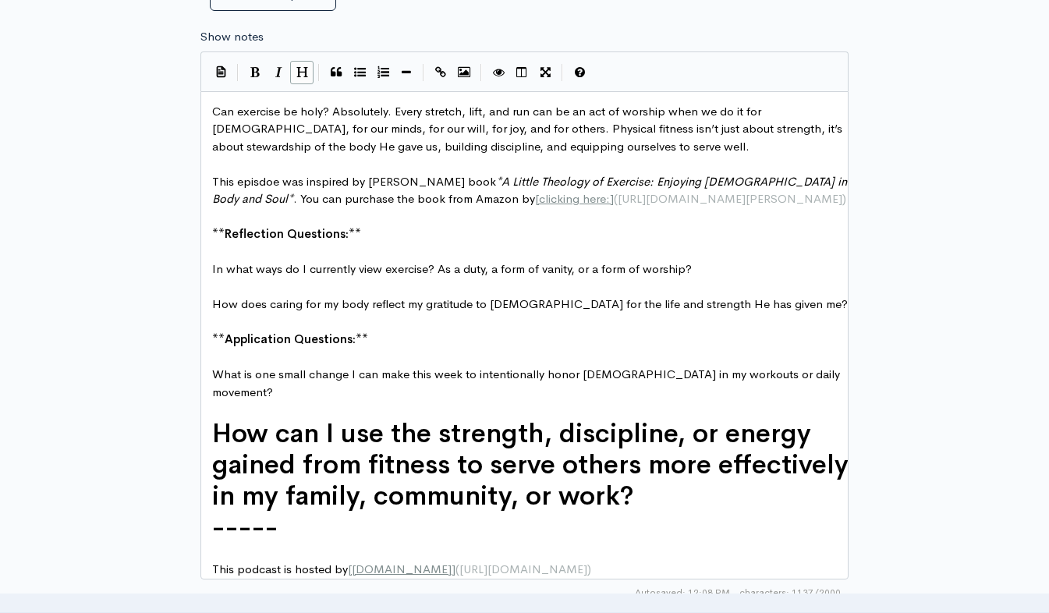
scroll to position [924, 0]
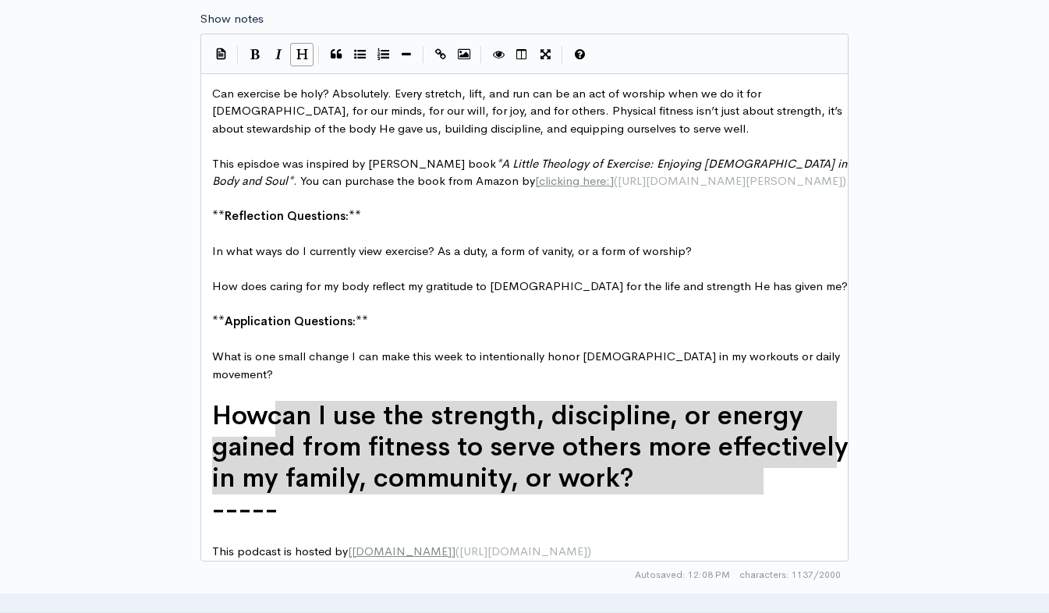
type textarea "How can I use the strength, discipline, or energy gained from fitness to serve …"
drag, startPoint x: 803, startPoint y: 483, endPoint x: 186, endPoint y: 418, distance: 619.7
click at [310, 55] on button "Heading" at bounding box center [301, 54] width 23 height 23
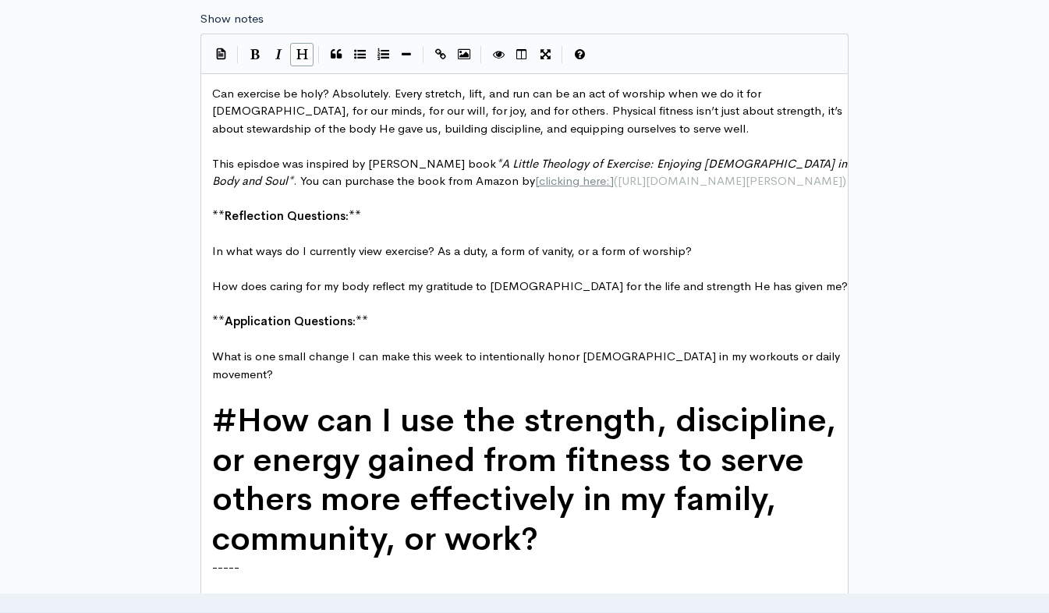
click at [310, 55] on button "Heading" at bounding box center [301, 54] width 23 height 23
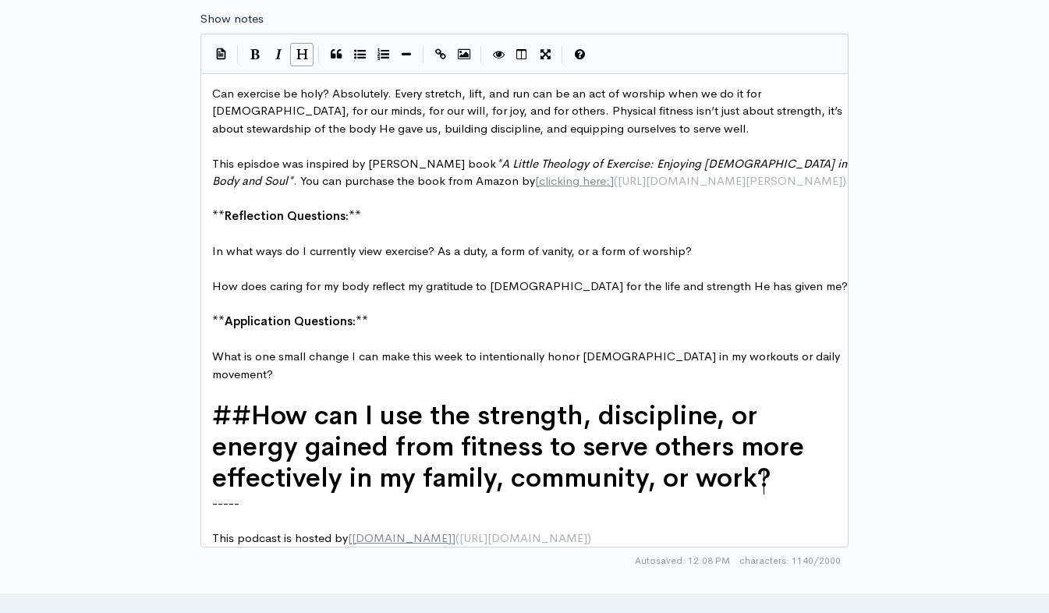
click at [310, 55] on button "Heading" at bounding box center [301, 54] width 23 height 23
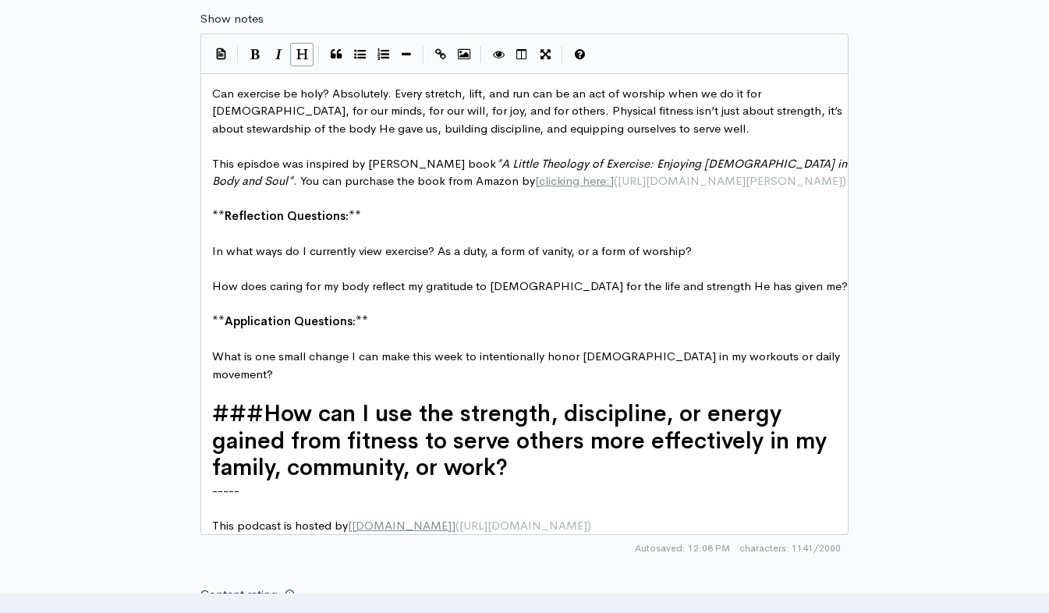
click at [310, 55] on button "Heading" at bounding box center [301, 54] width 23 height 23
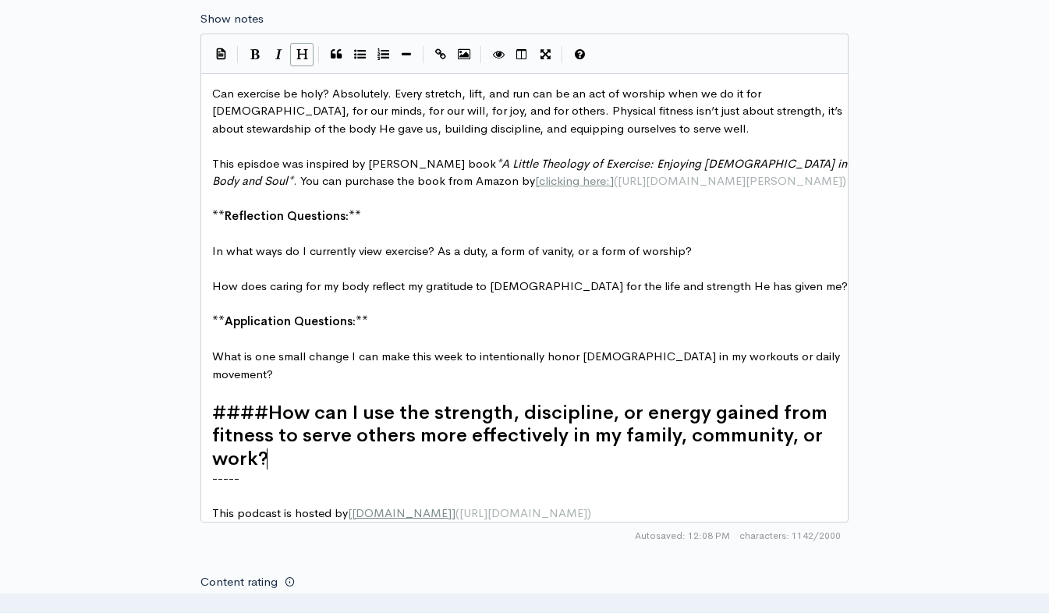
click at [310, 55] on button "Heading" at bounding box center [301, 54] width 23 height 23
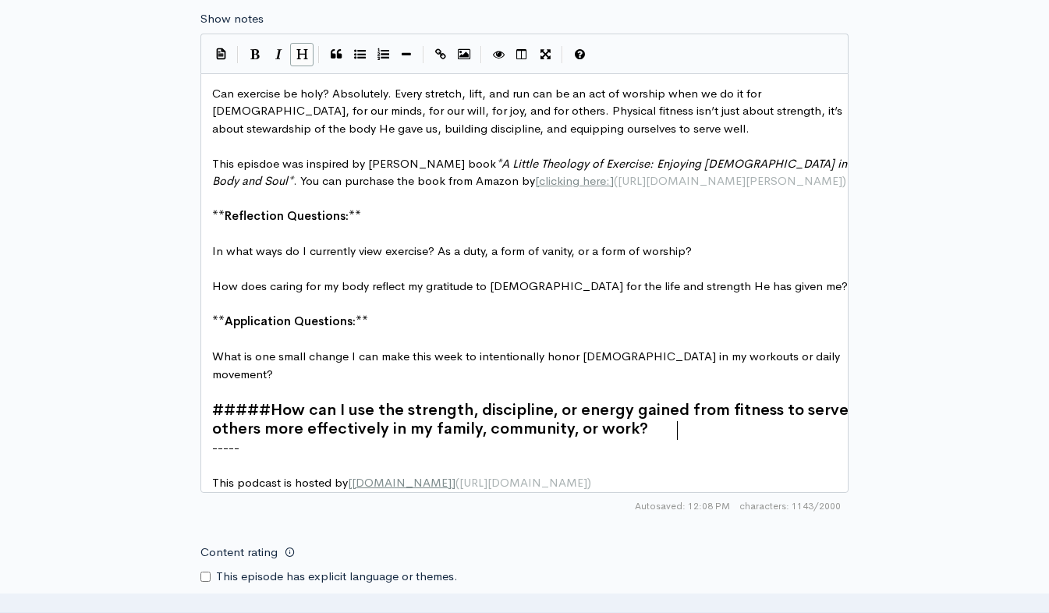
click at [310, 55] on button "Heading" at bounding box center [301, 54] width 23 height 23
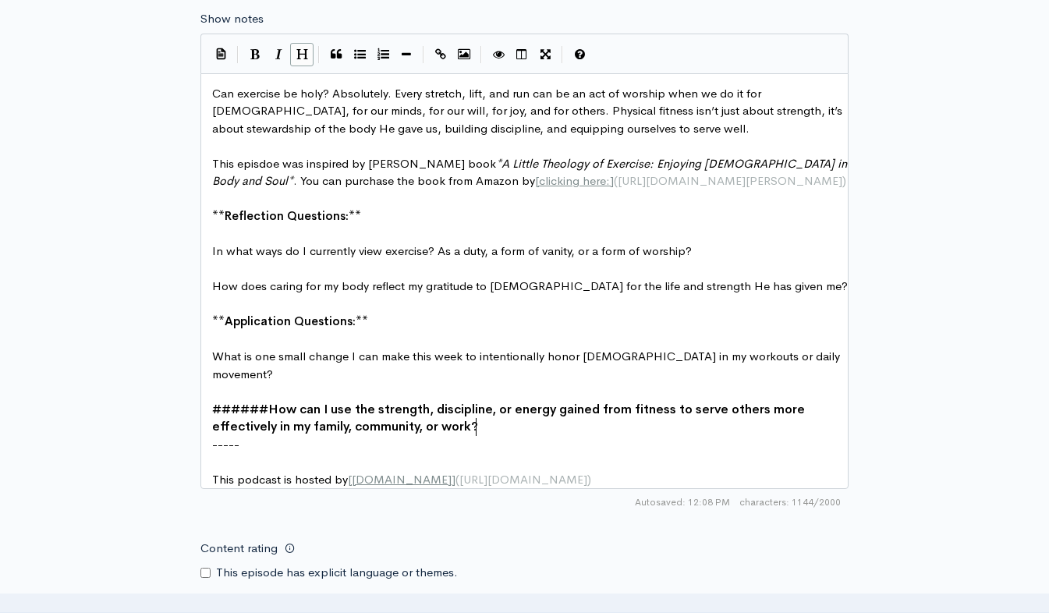
click at [310, 55] on button "Heading" at bounding box center [301, 54] width 23 height 23
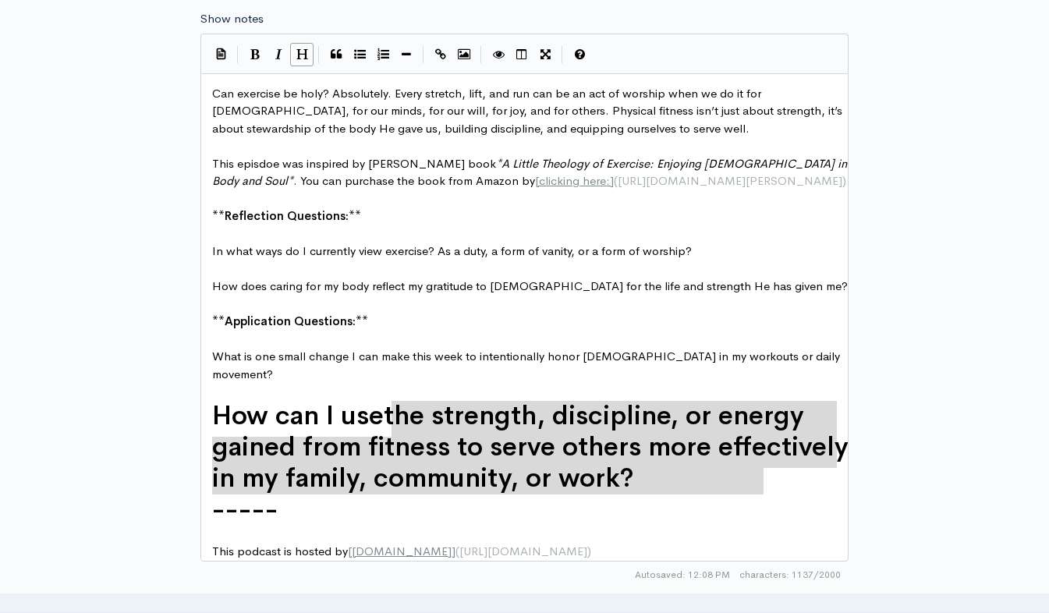
type textarea "How can I use the strength, discipline, or energy gained from fitness to serve …"
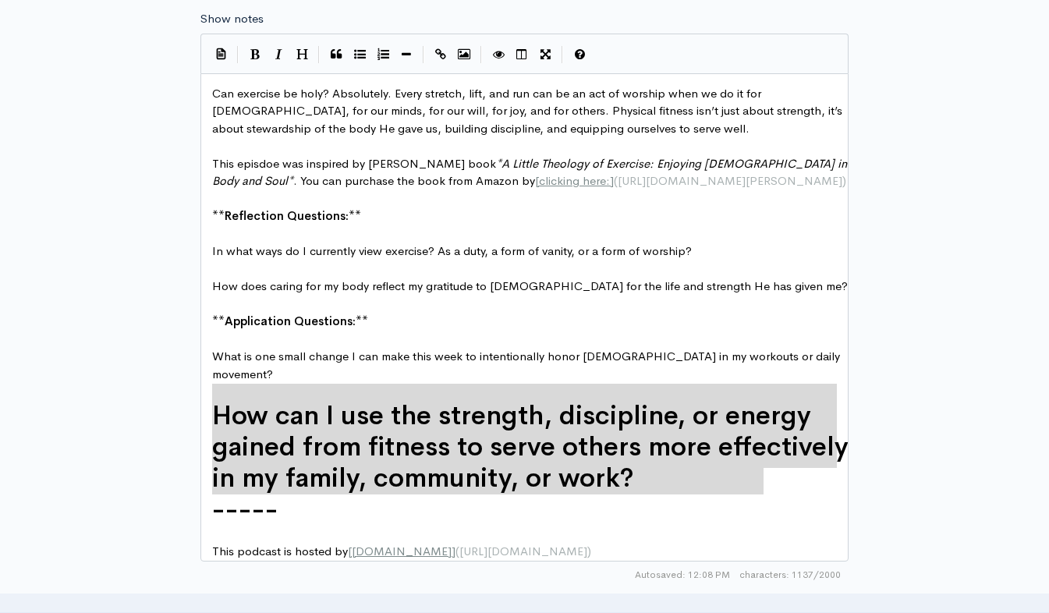
drag, startPoint x: 754, startPoint y: 477, endPoint x: 204, endPoint y: 396, distance: 555.9
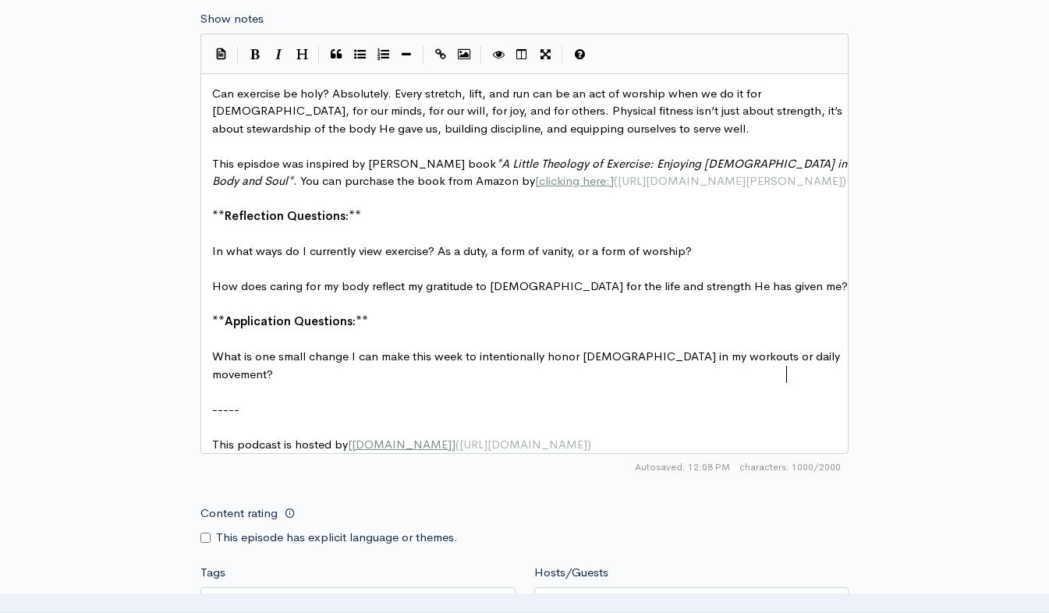
click at [796, 371] on pre "What is one small change I can make this week to intentionally honor [DEMOGRAPH…" at bounding box center [530, 365] width 643 height 35
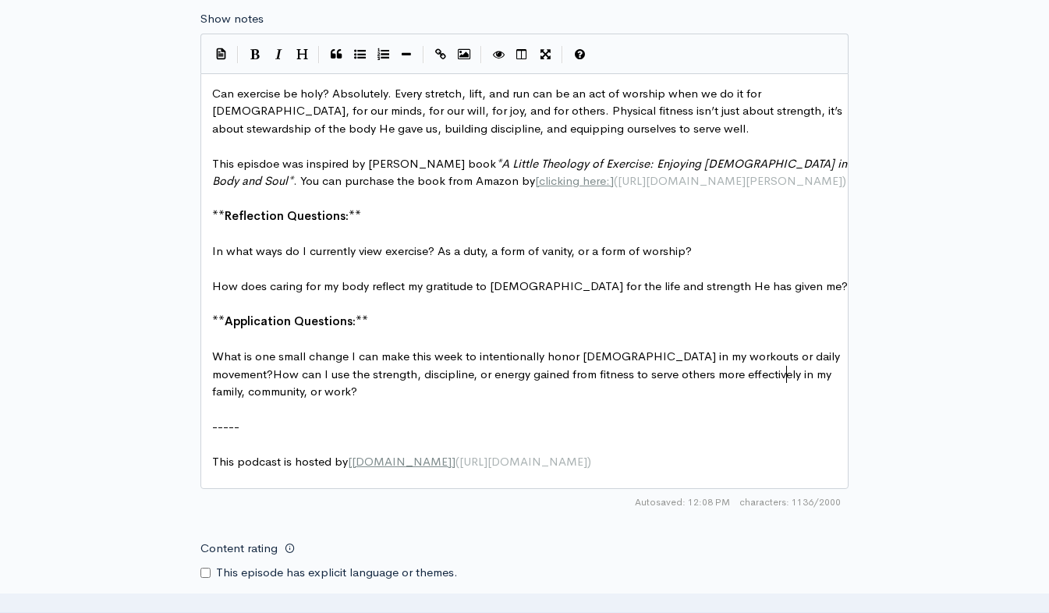
click at [789, 375] on span "What is one small change I can make this week to intentionally honor [DEMOGRAPH…" at bounding box center [527, 374] width 631 height 50
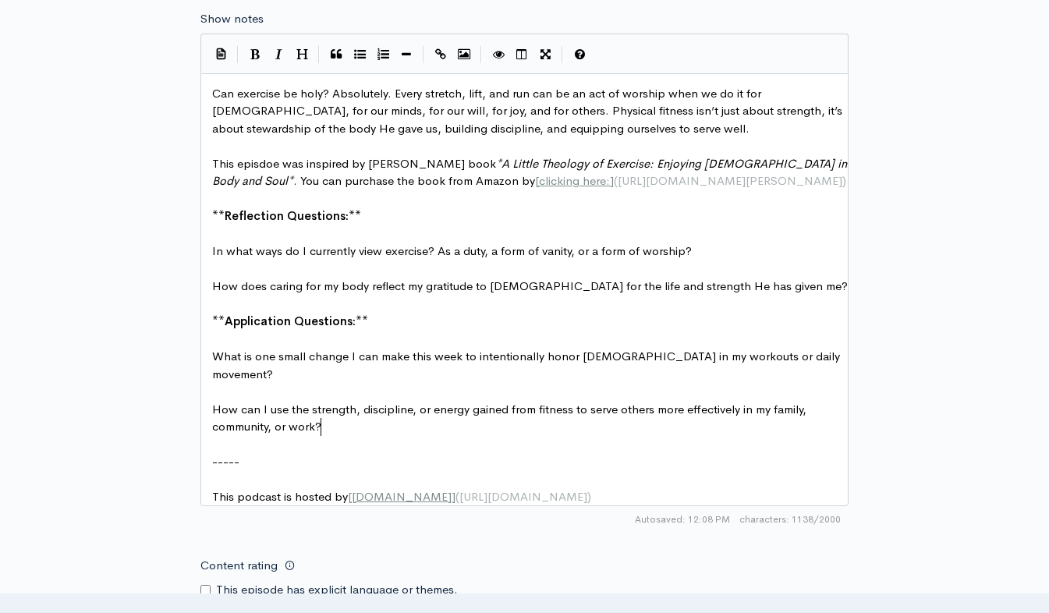
click at [374, 434] on pre "How can I use the strength, discipline, or energy gained from fitness to serve …" at bounding box center [530, 418] width 643 height 35
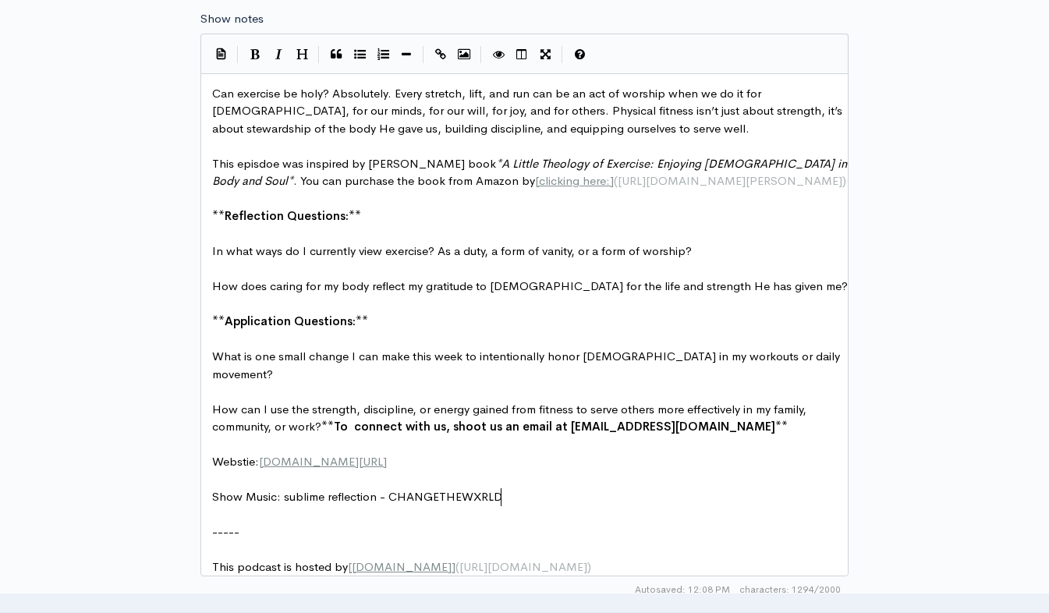
click at [322, 425] on span "**" at bounding box center [327, 426] width 12 height 15
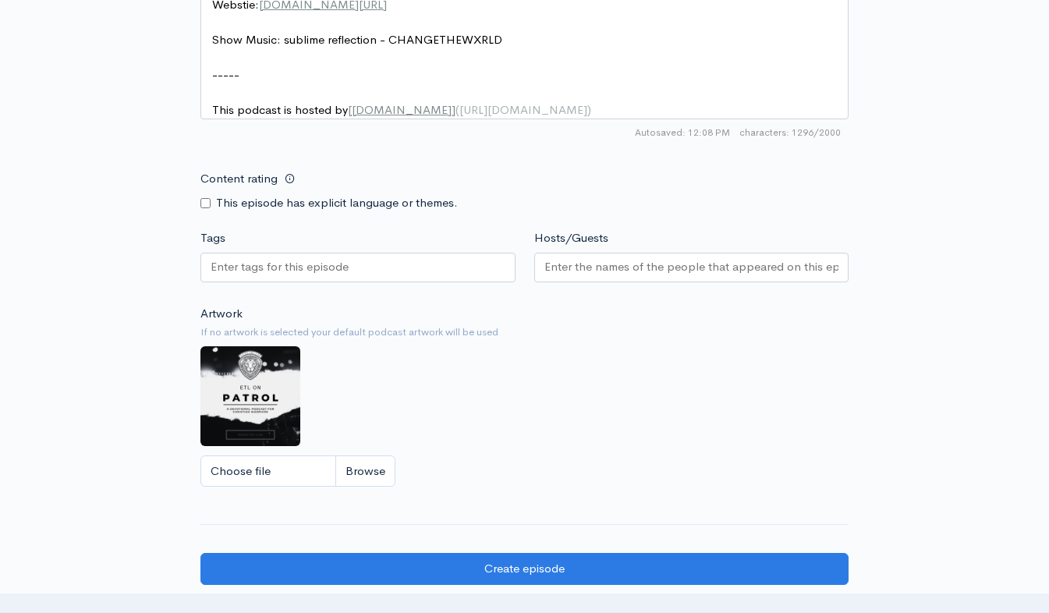
scroll to position [1482, 0]
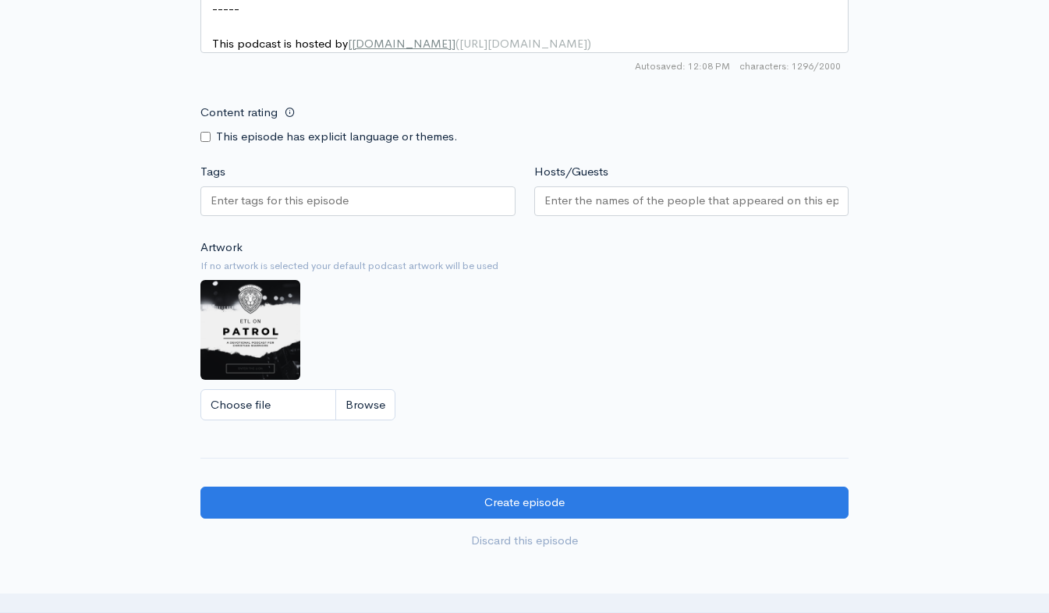
click at [315, 216] on div at bounding box center [357, 201] width 315 height 30
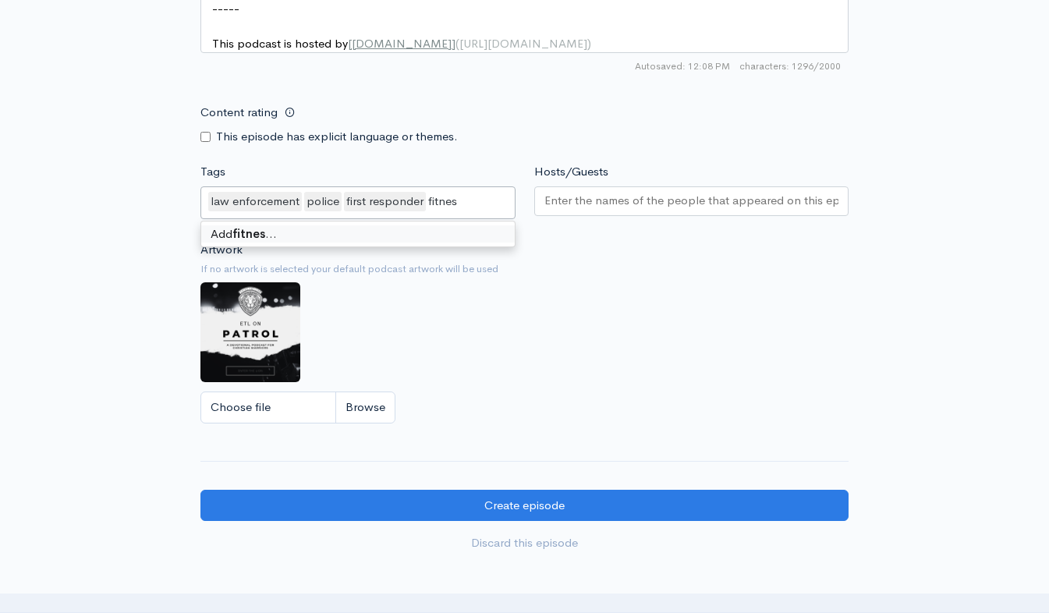
type input "fitness"
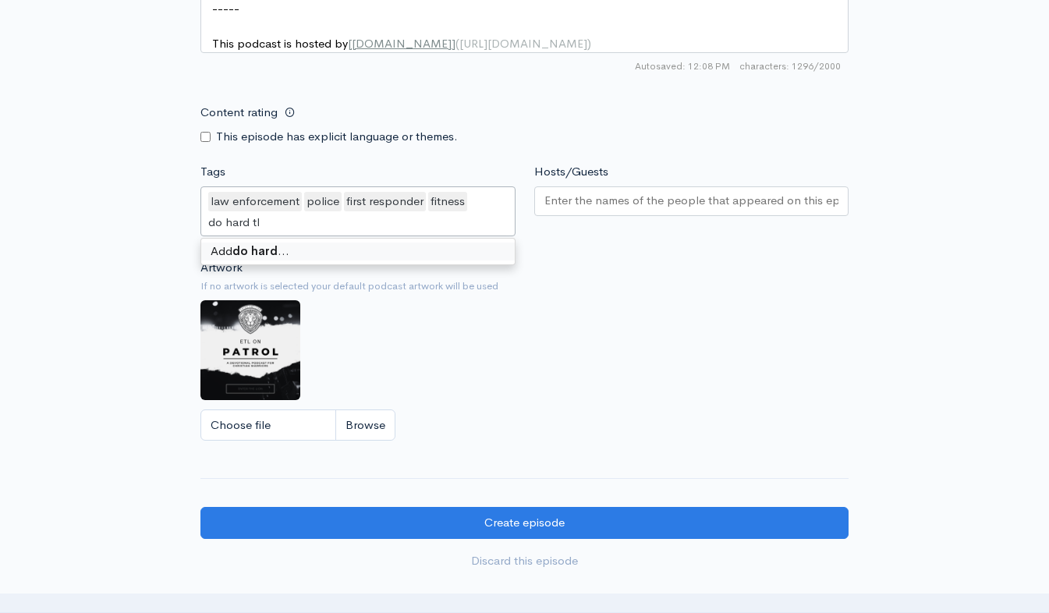
type input "do hard thing"
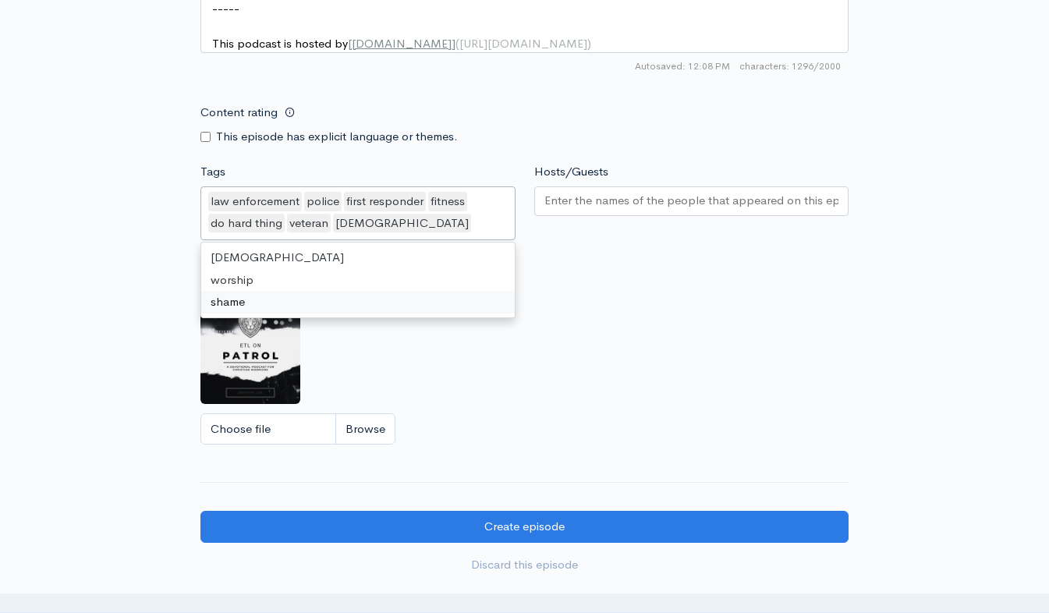
click at [756, 416] on div "Artwork If no artwork is selected your default podcast artwork will be used Cho…" at bounding box center [524, 359] width 648 height 192
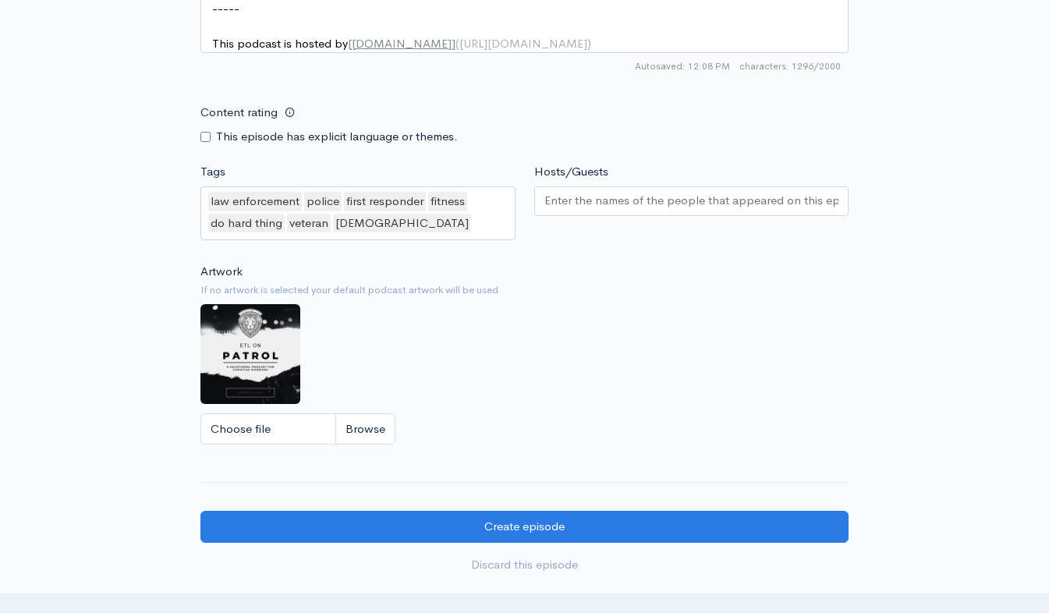
scroll to position [1560, 0]
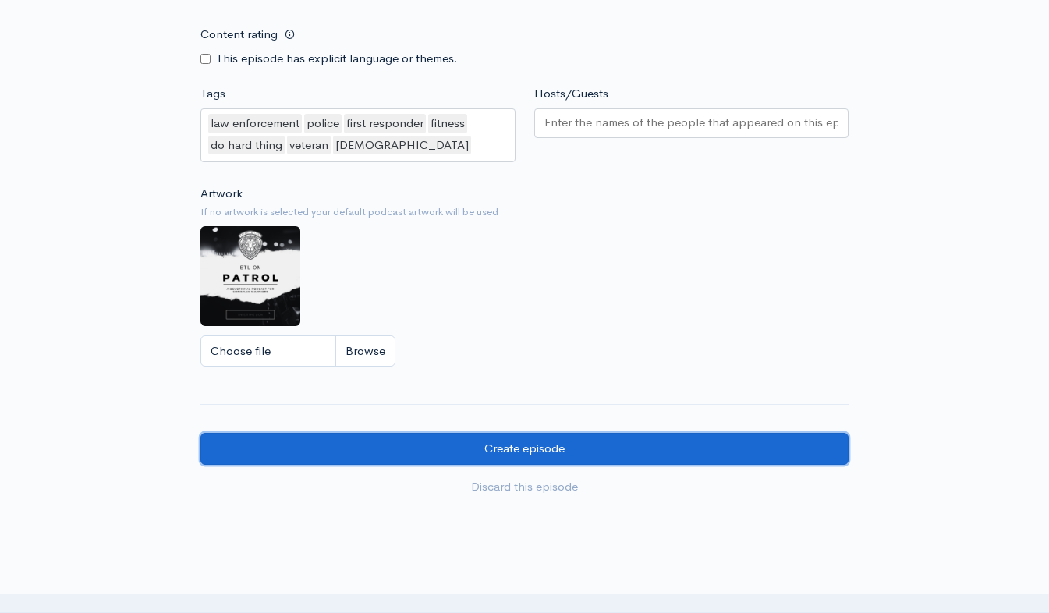
click at [568, 462] on input "Create episode" at bounding box center [524, 449] width 648 height 32
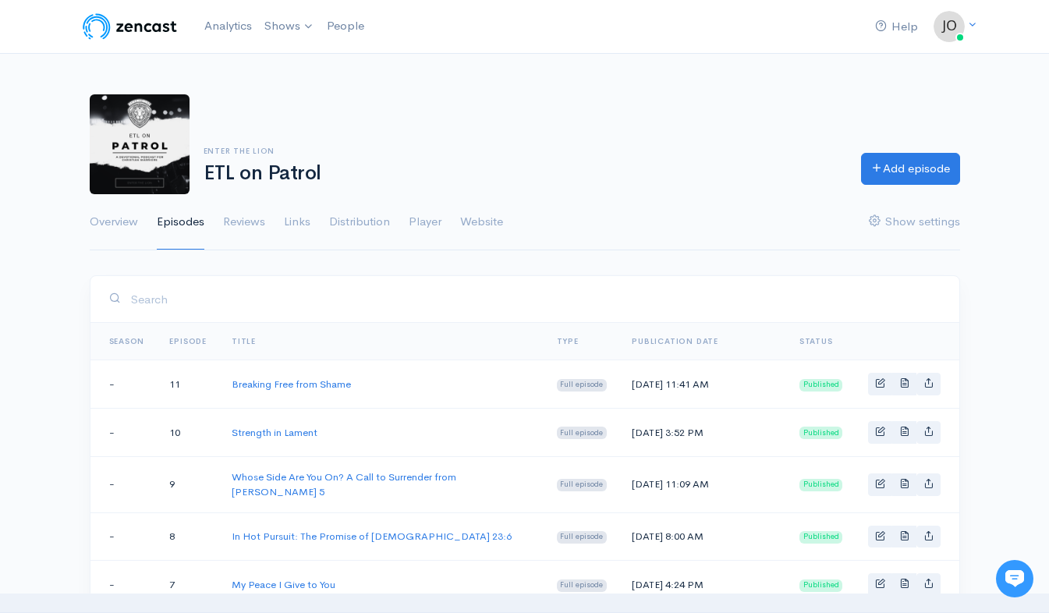
click at [320, 391] on td "Breaking Free from Shame" at bounding box center [381, 384] width 325 height 48
click at [320, 387] on link "Breaking Free from Shame" at bounding box center [291, 384] width 119 height 13
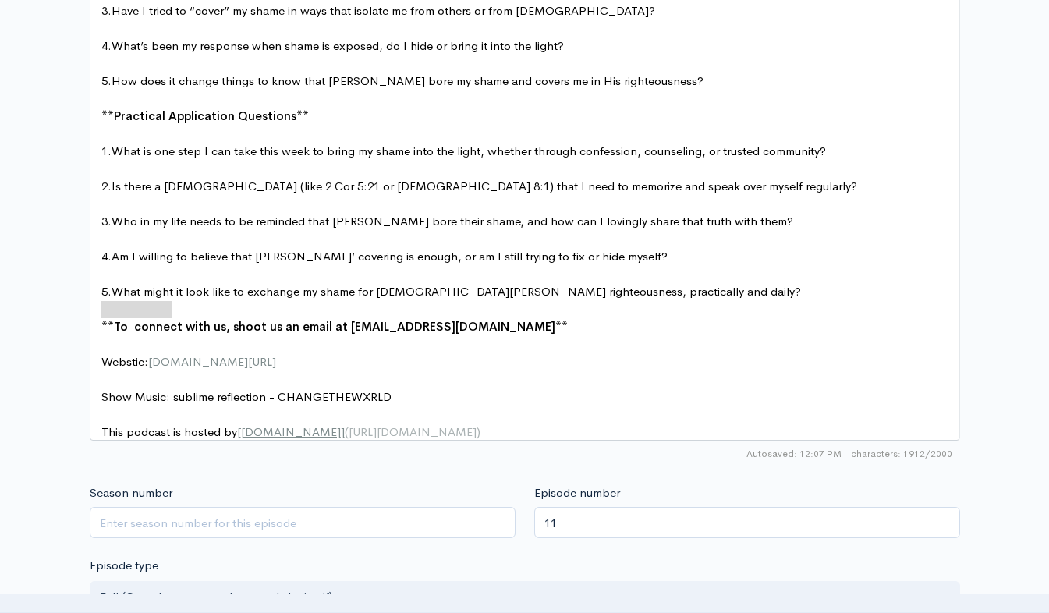
scroll to position [5, 0]
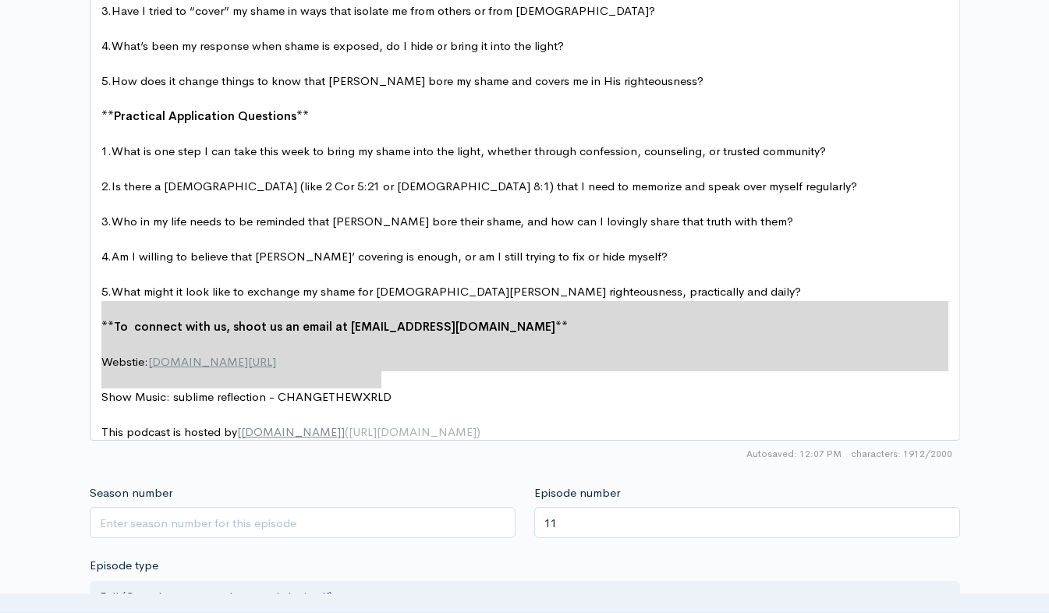
type textarea "**To connect with us, shoot us an email at Josh@enterthelion.co** Webstie: www.…"
drag, startPoint x: 98, startPoint y: 303, endPoint x: 389, endPoint y: 379, distance: 300.9
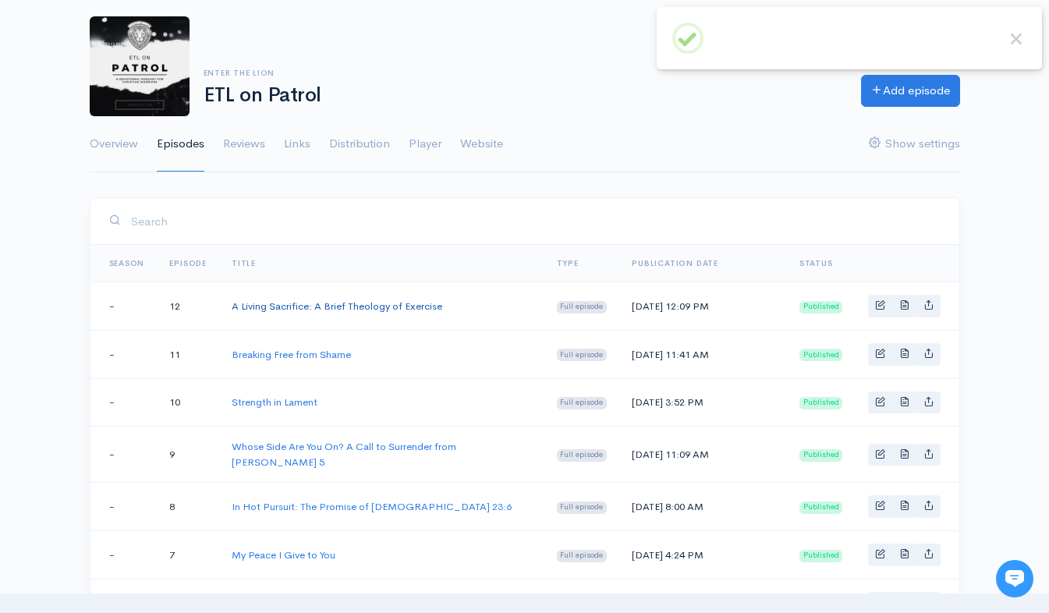
click at [327, 303] on link "A Living Sacrifice: A Brief Theology of Exercise" at bounding box center [337, 306] width 211 height 13
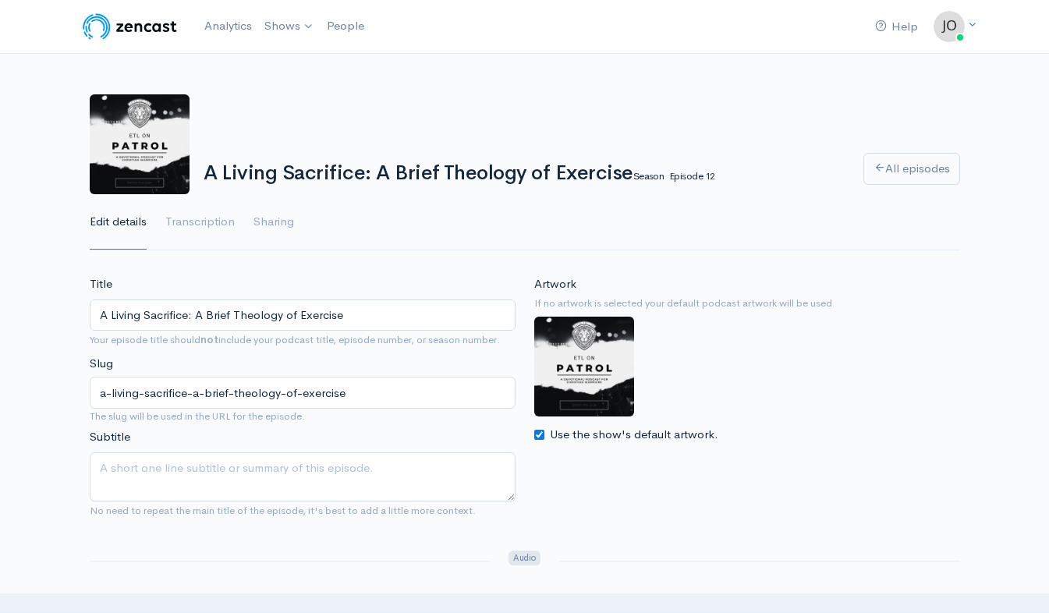
click at [697, 122] on div "A Living Sacrifice: A Brief Theology of Exercise Season Episode 12 All episodes" at bounding box center [524, 144] width 889 height 100
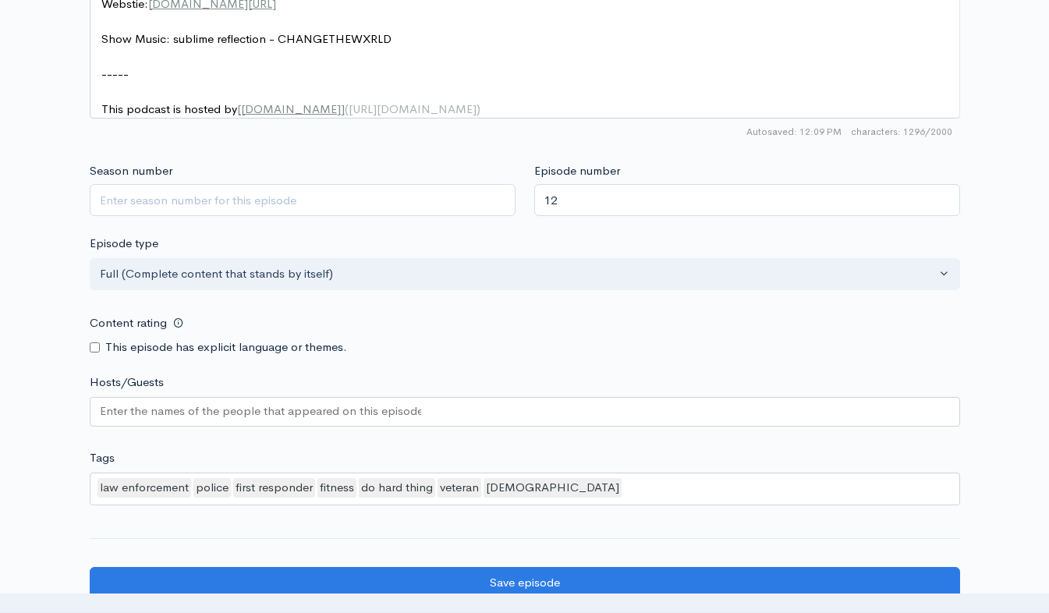
scroll to position [1621, 0]
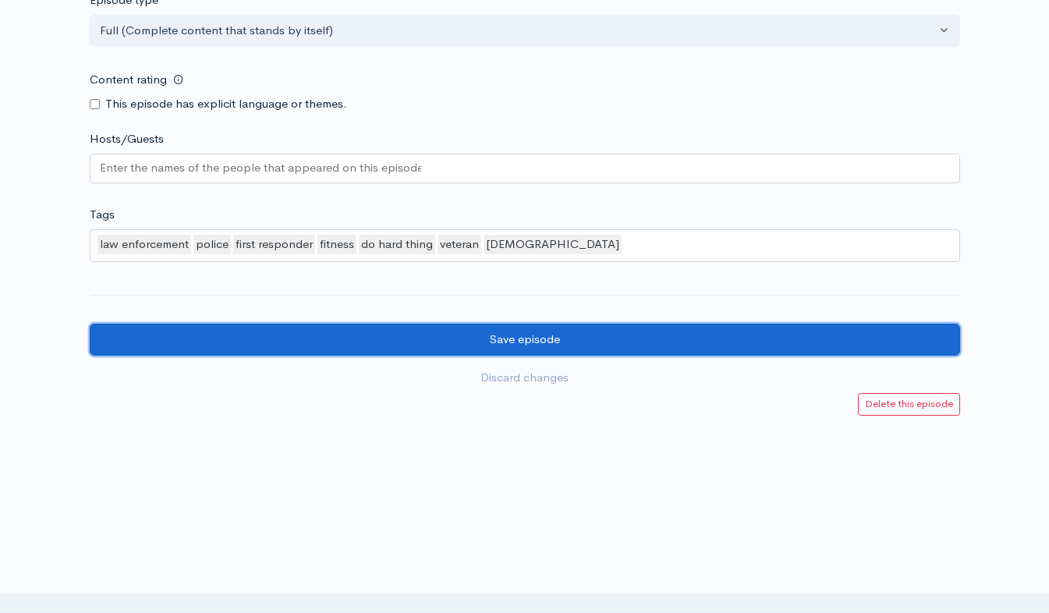
click at [619, 334] on input "Save episode" at bounding box center [525, 340] width 871 height 32
